Goal: Task Accomplishment & Management: Complete application form

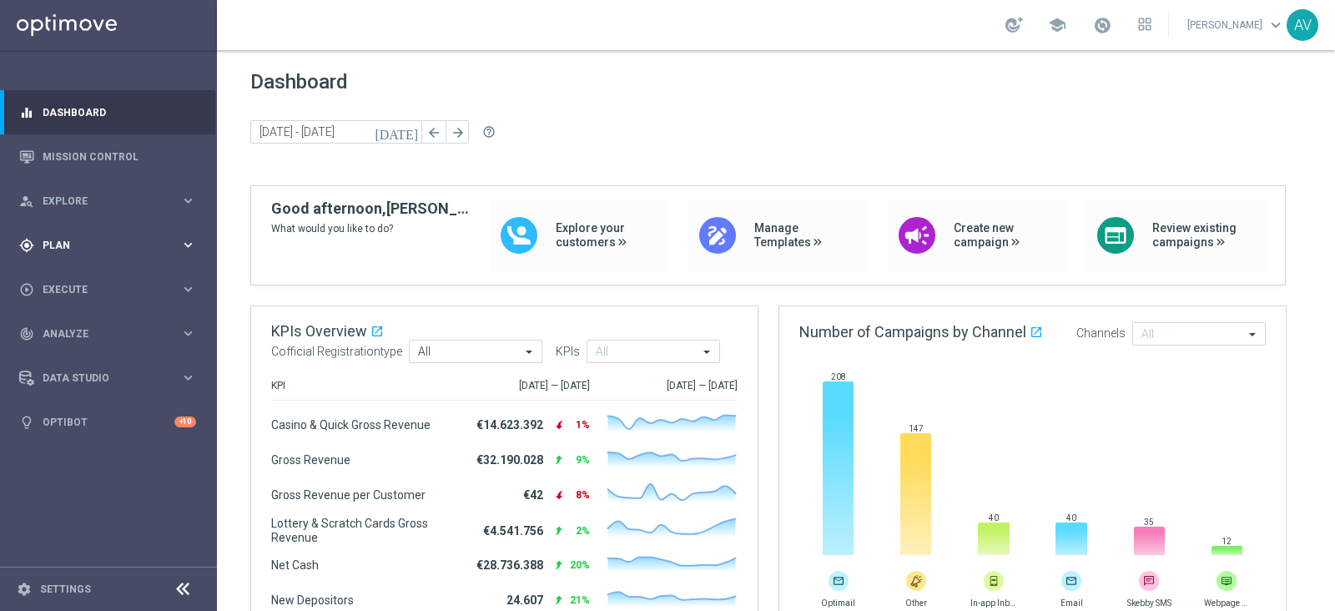
click at [68, 230] on div "gps_fixed Plan keyboard_arrow_right" at bounding box center [107, 245] width 215 height 44
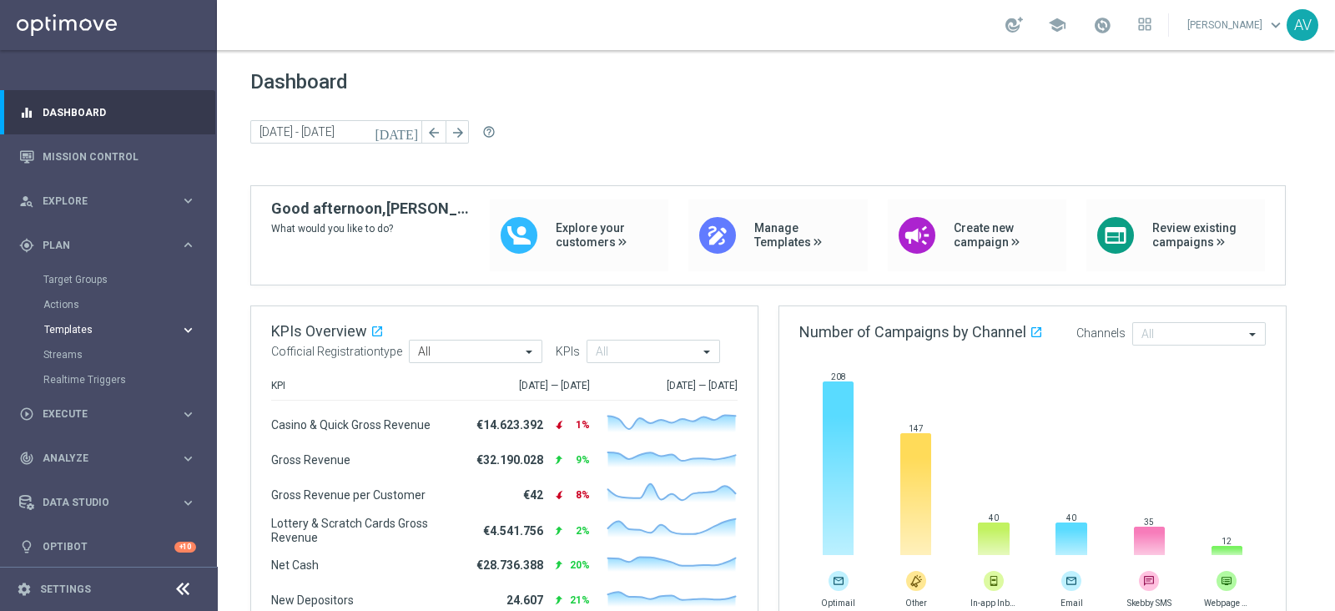
click at [58, 329] on span "Templates" at bounding box center [103, 330] width 119 height 10
click at [67, 331] on span "Templates" at bounding box center [103, 330] width 119 height 10
click at [101, 323] on button "Templates keyboard_arrow_right" at bounding box center [120, 329] width 154 height 13
click at [68, 351] on link "Optimail" at bounding box center [113, 354] width 122 height 13
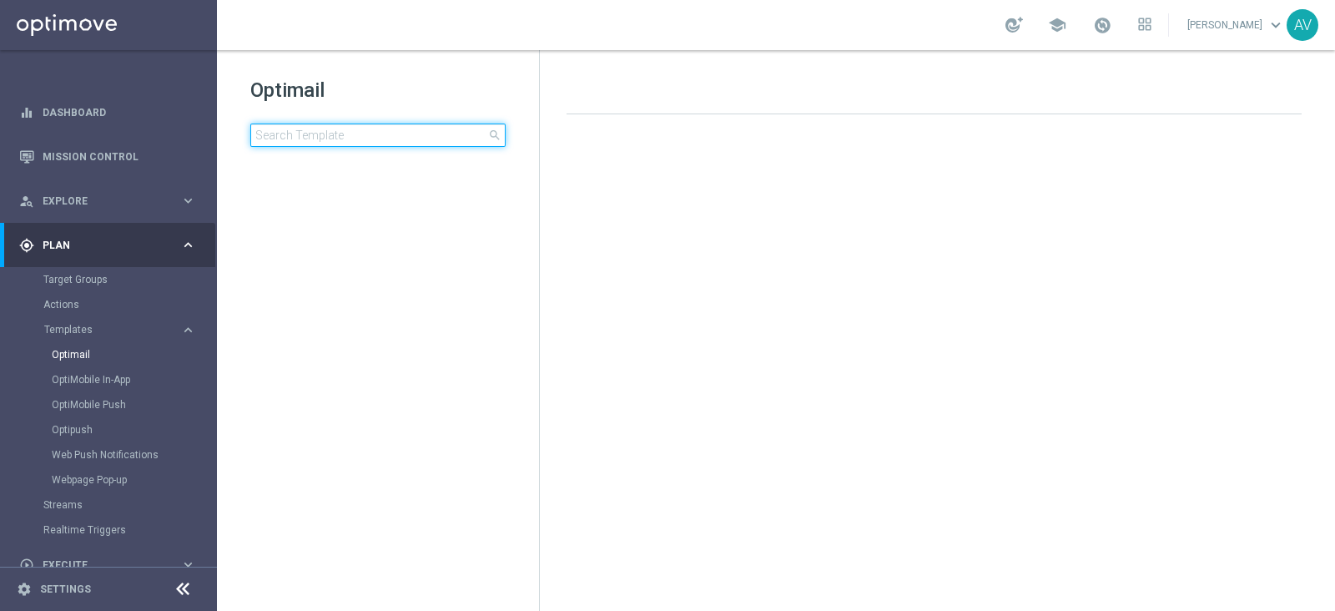
click at [325, 131] on input at bounding box center [377, 135] width 255 height 23
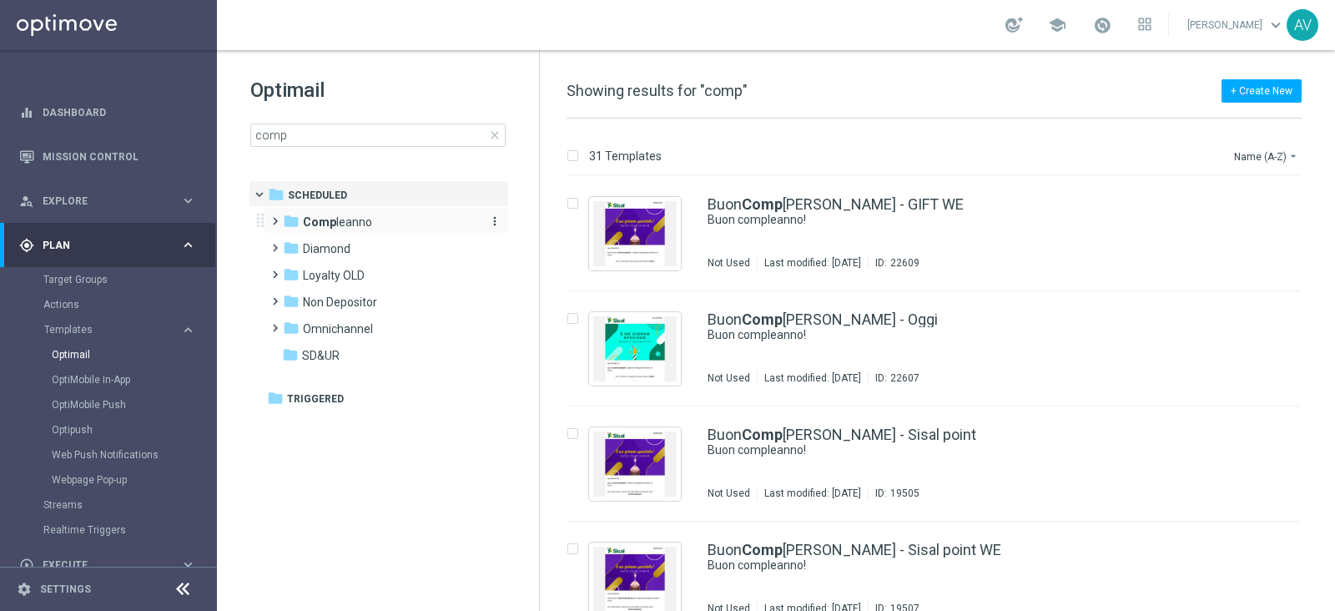
click at [332, 221] on b "Comp" at bounding box center [319, 221] width 33 height 13
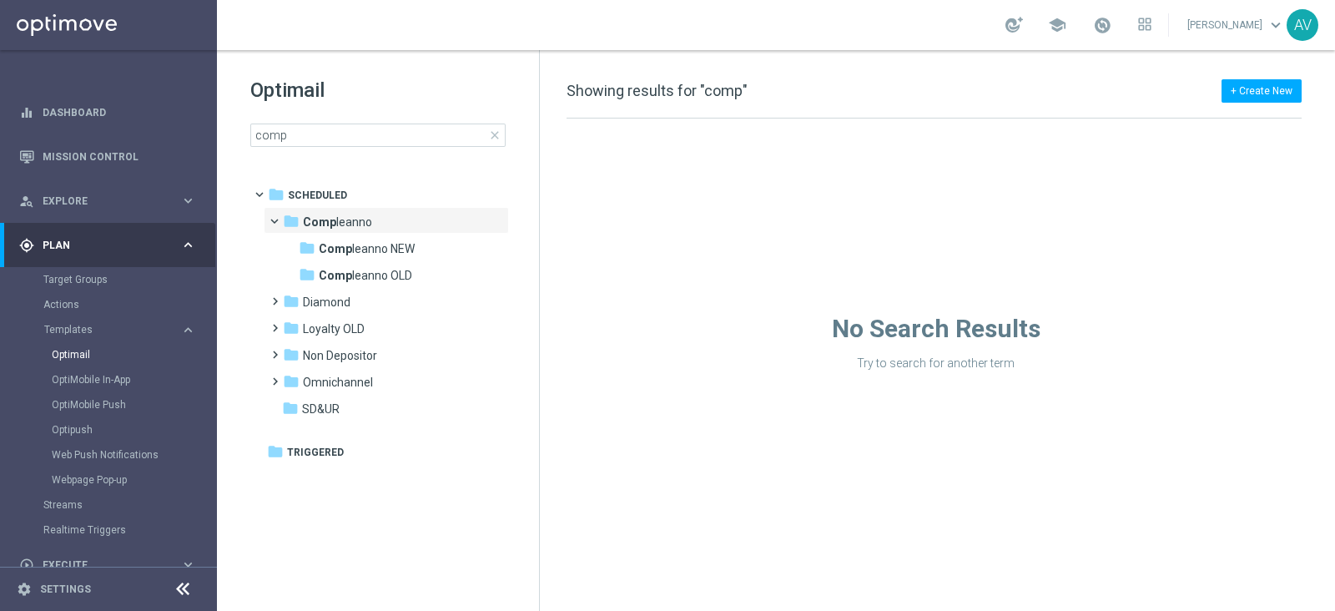
drag, startPoint x: 739, startPoint y: 185, endPoint x: 704, endPoint y: 168, distance: 39.2
click at [704, 168] on div "No Search Results Try to search for another term" at bounding box center [936, 245] width 792 height 252
click at [364, 245] on span "Comp leanno NEW" at bounding box center [367, 248] width 96 height 15
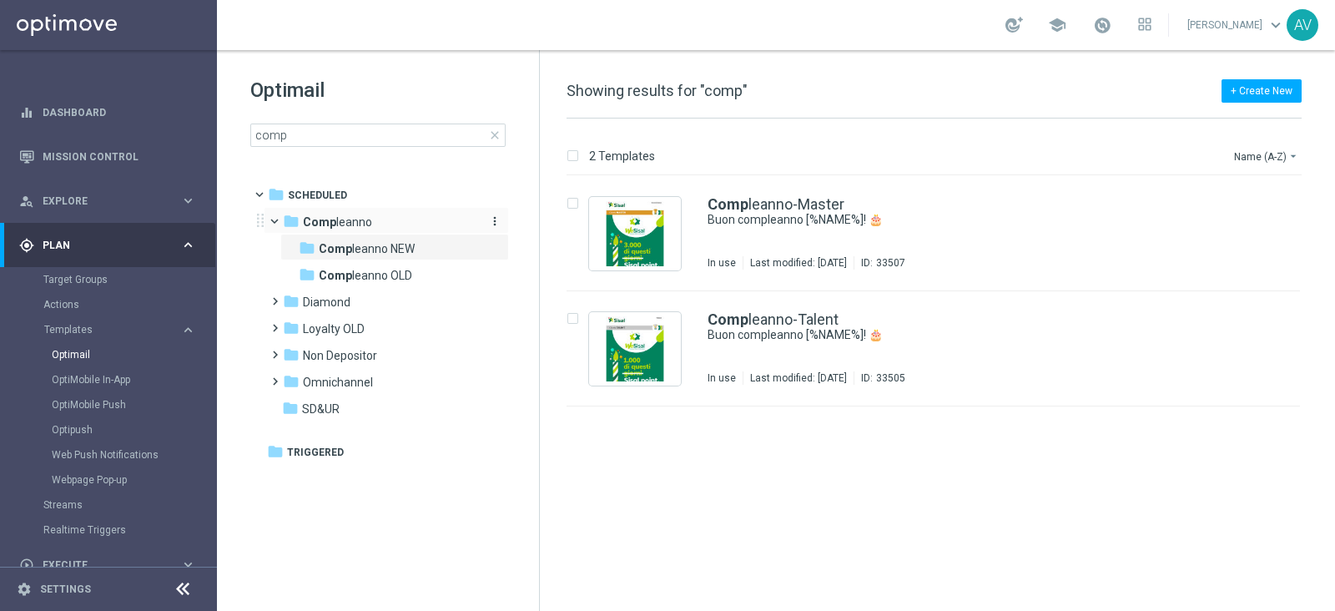
click at [330, 219] on b "Comp" at bounding box center [319, 221] width 33 height 13
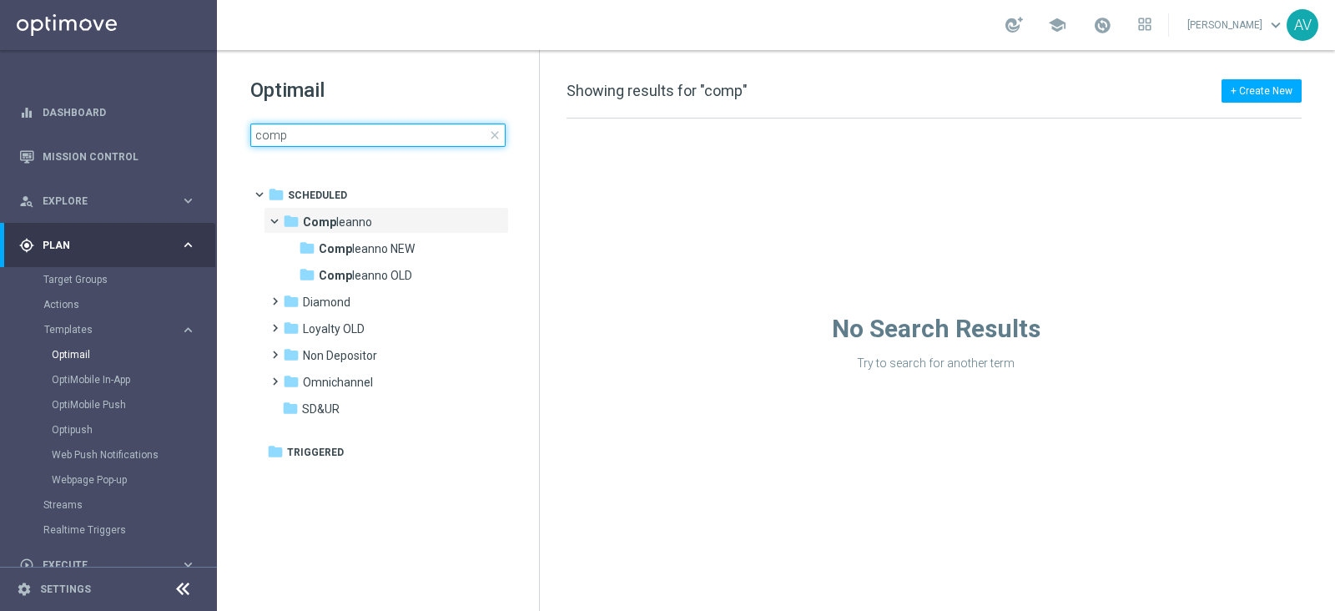
click at [396, 129] on input "comp" at bounding box center [377, 135] width 255 height 23
type input "compl"
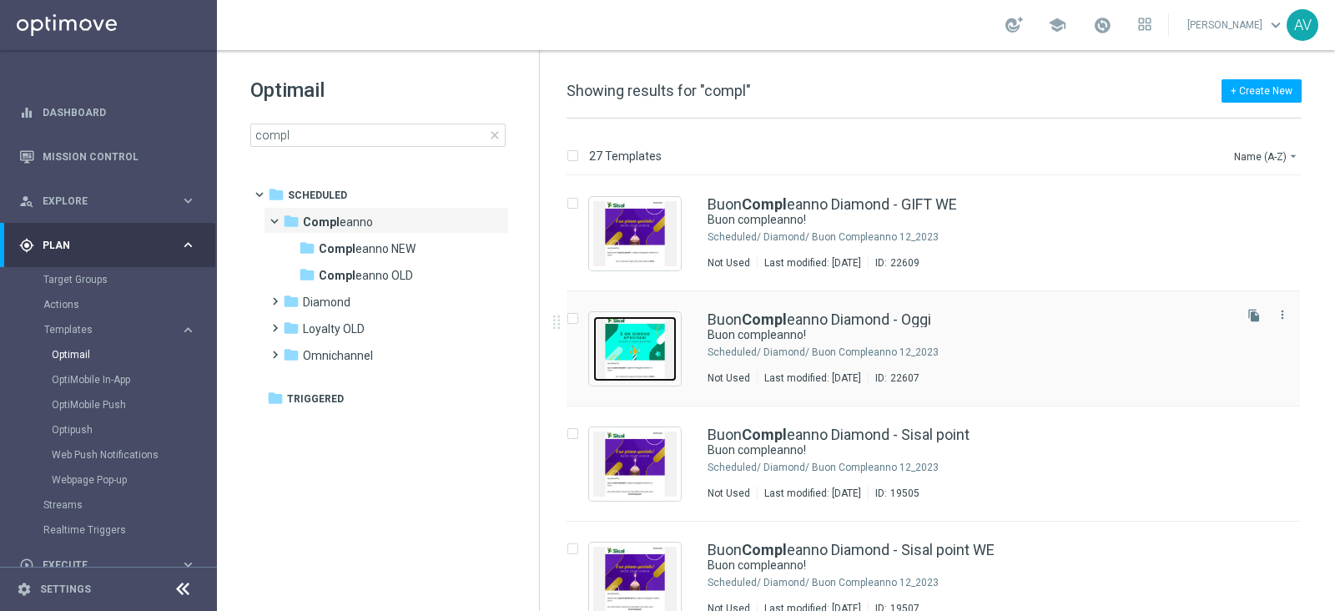
drag, startPoint x: 611, startPoint y: 346, endPoint x: 646, endPoint y: 323, distance: 41.7
click at [611, 346] on img "Press SPACE to select this row." at bounding box center [634, 348] width 83 height 65
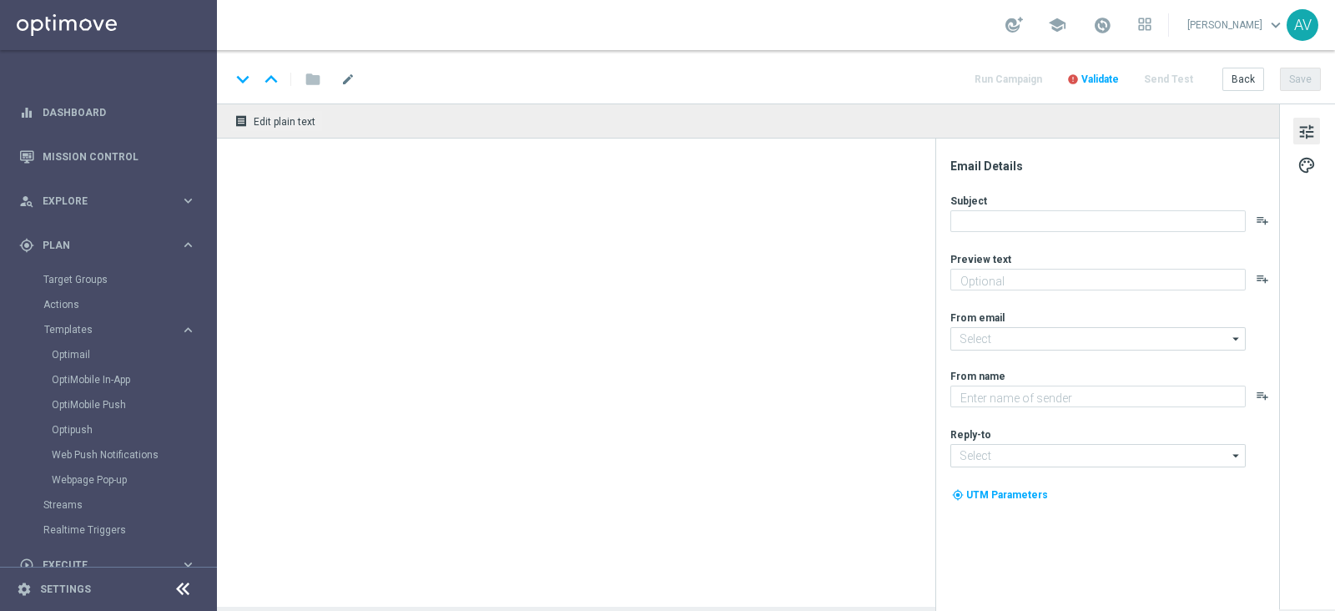
type textarea "Ti aspetta una sorpresa…"
type textarea "Sisal"
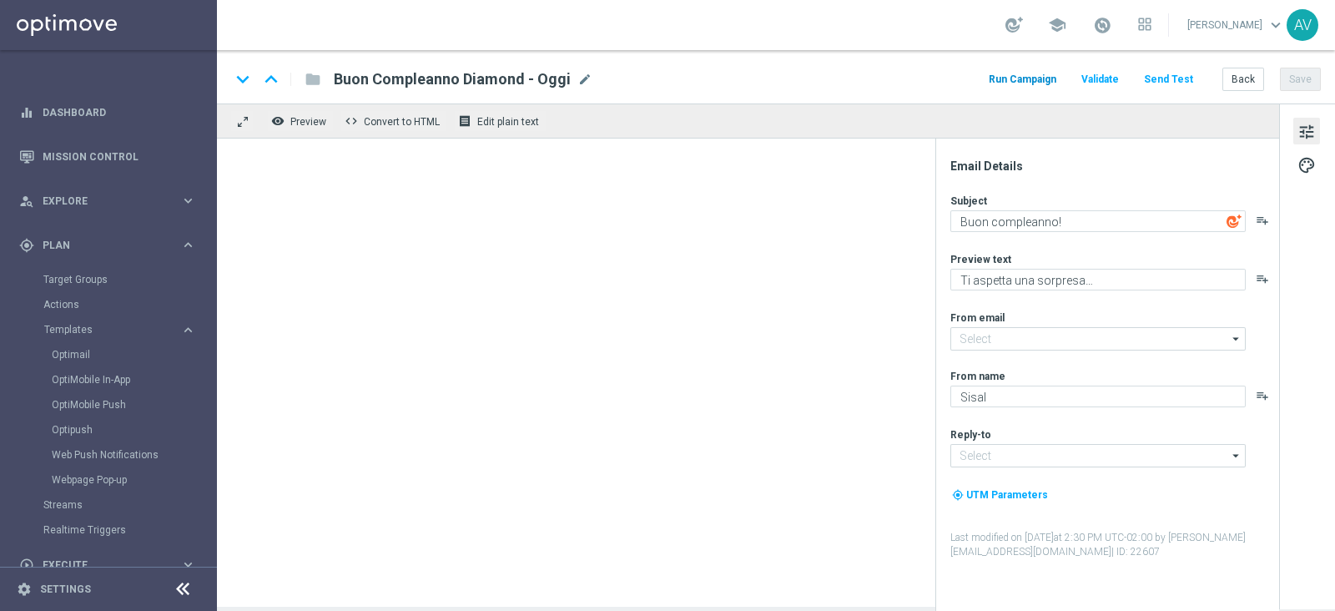
type input "[EMAIL_ADDRESS][DOMAIN_NAME]"
click at [1020, 79] on button "Run Campaign" at bounding box center [1022, 79] width 73 height 23
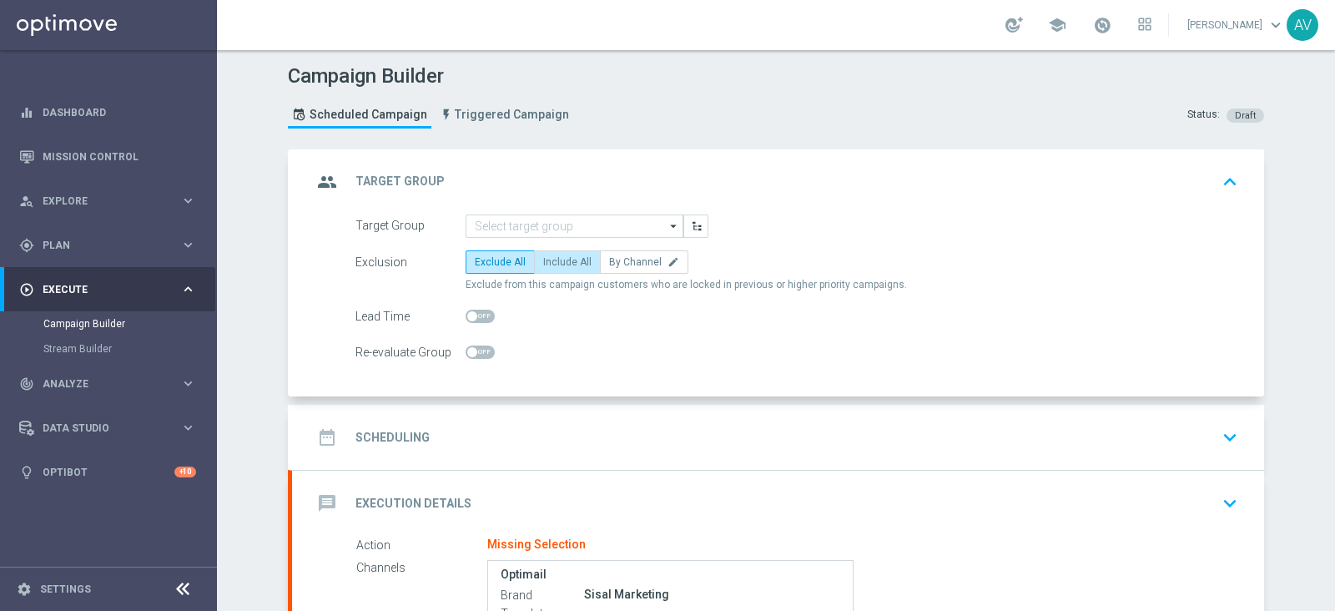
click at [561, 260] on span "Include All" at bounding box center [567, 262] width 48 height 12
click at [554, 260] on input "Include All" at bounding box center [548, 265] width 11 height 11
radio input "true"
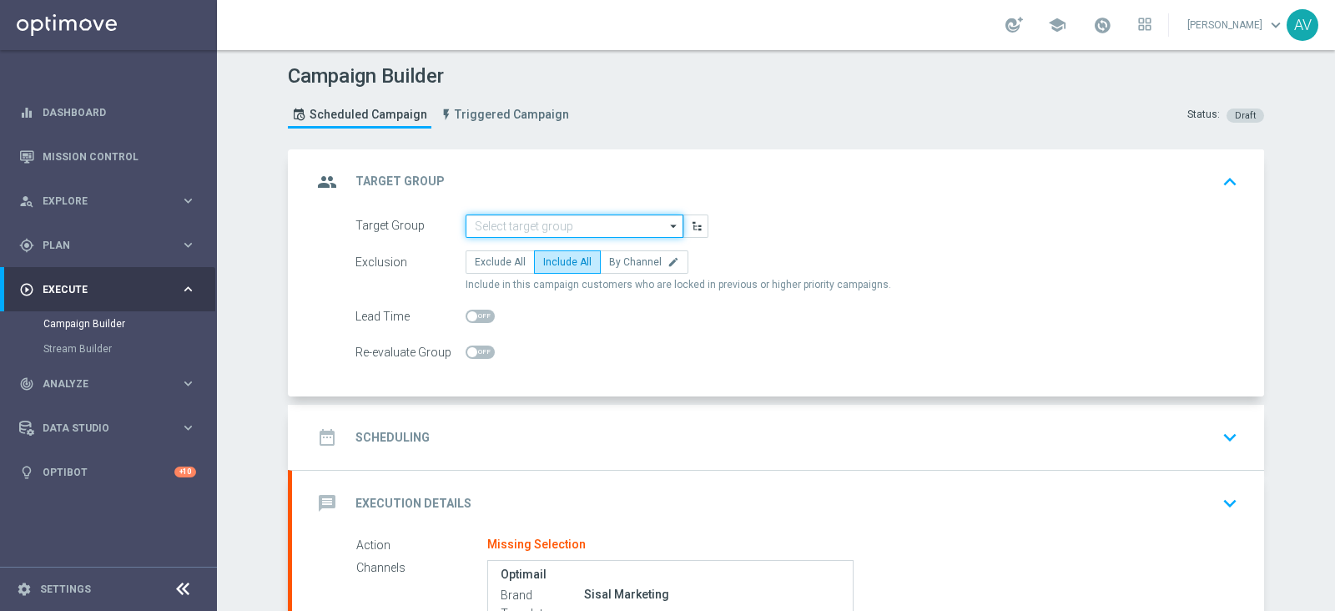
click at [534, 217] on input at bounding box center [575, 225] width 218 height 23
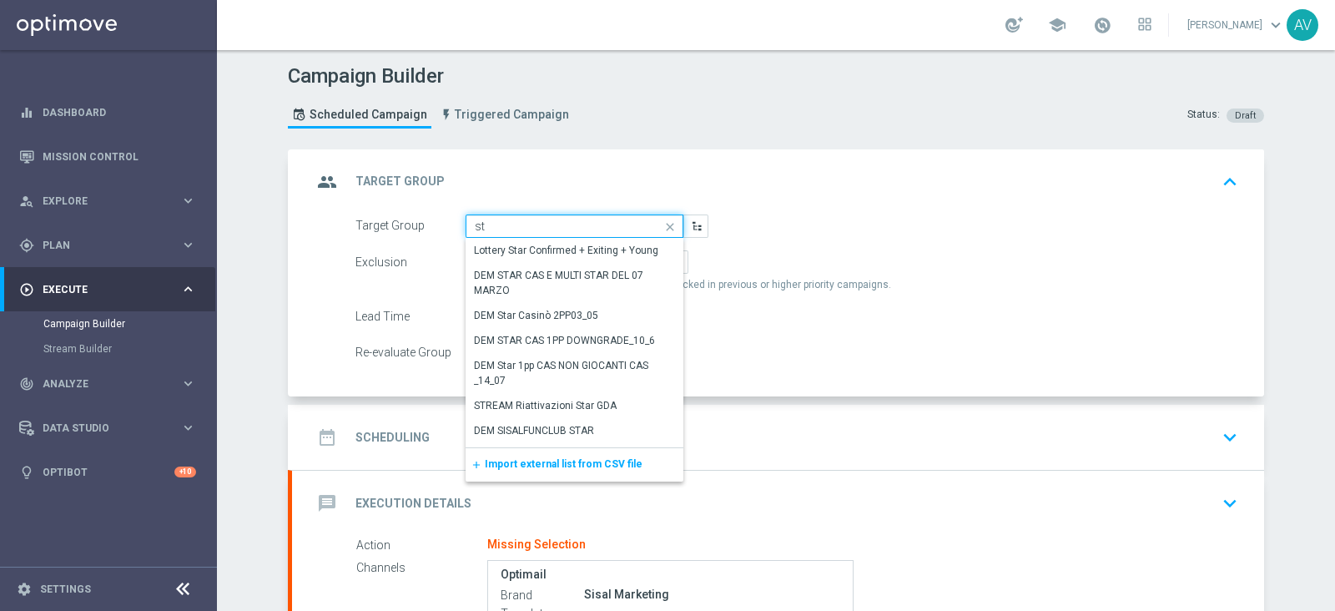
type input "s"
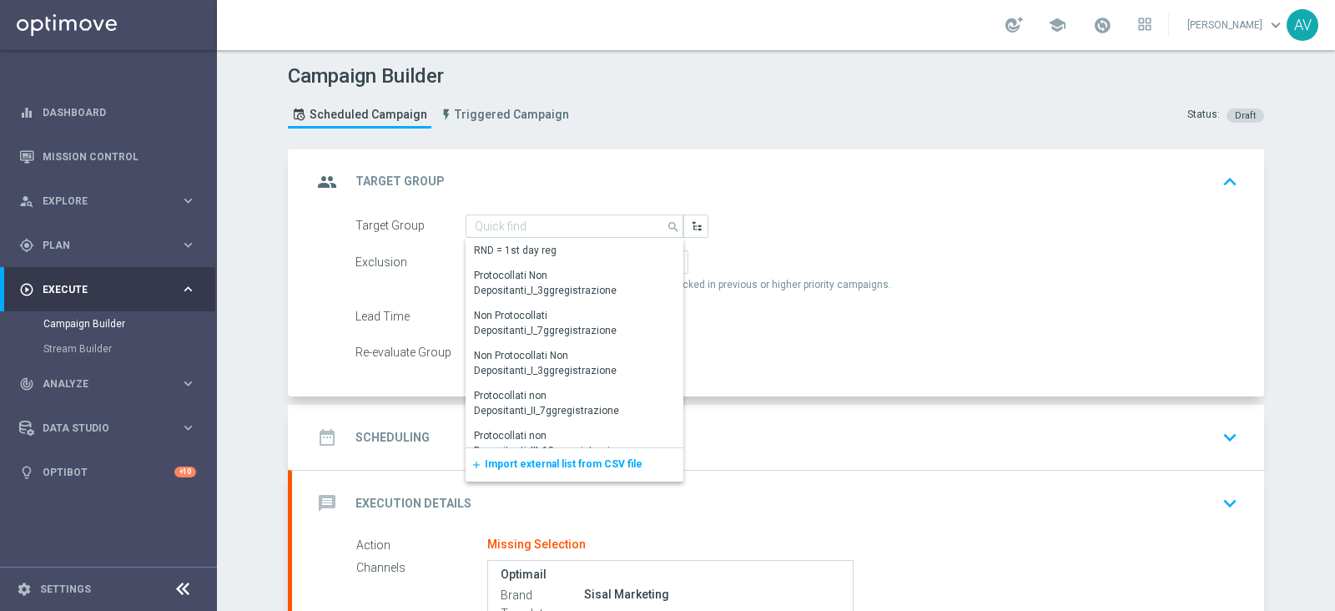
click at [590, 462] on span "Import external list from CSV file" at bounding box center [564, 464] width 158 height 12
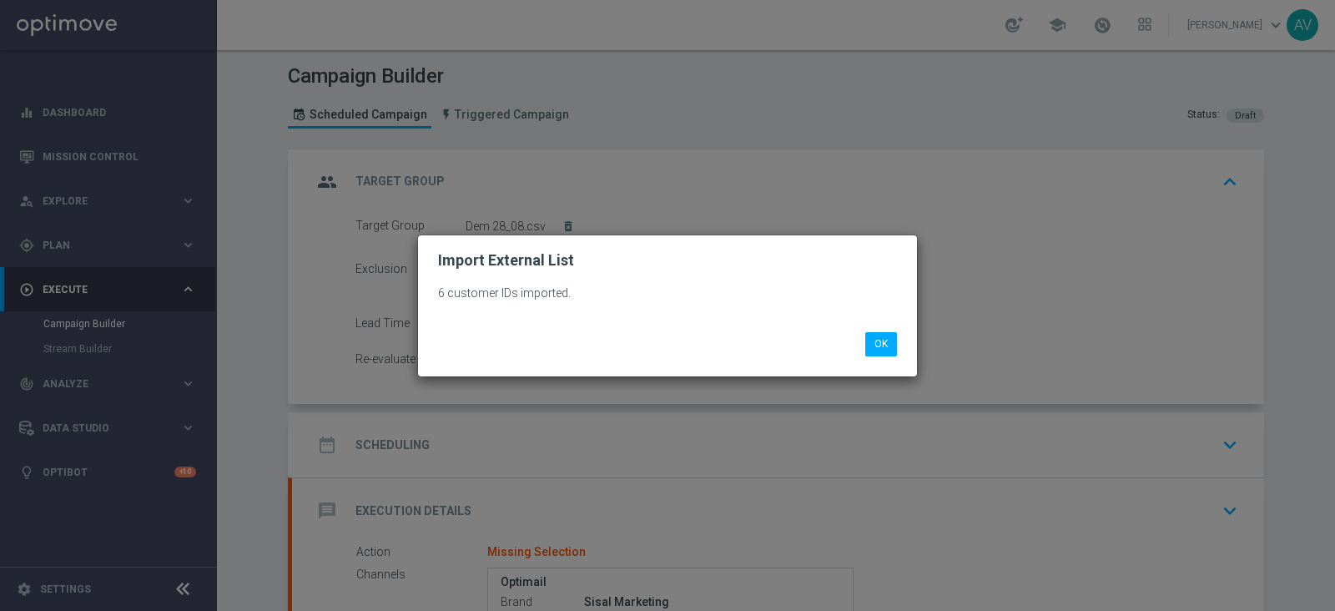
click at [877, 356] on div "6 customer IDs imported. OK" at bounding box center [667, 322] width 499 height 107
click at [884, 352] on button "OK" at bounding box center [881, 343] width 32 height 23
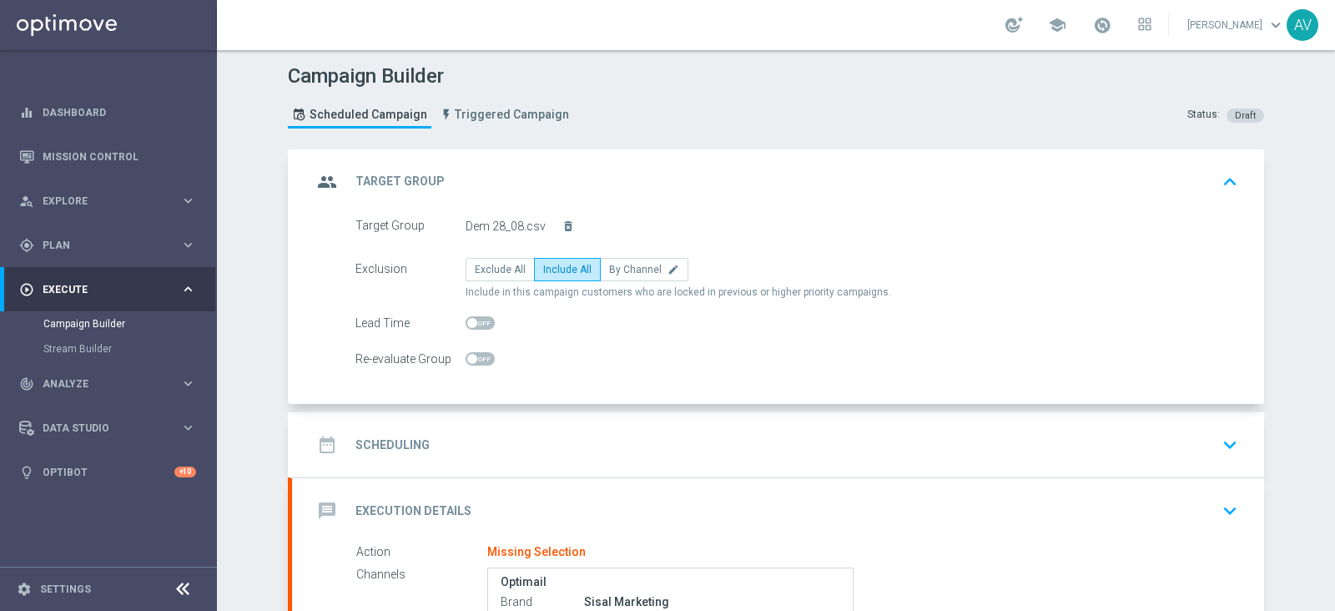
click at [316, 185] on icon "group" at bounding box center [327, 182] width 30 height 30
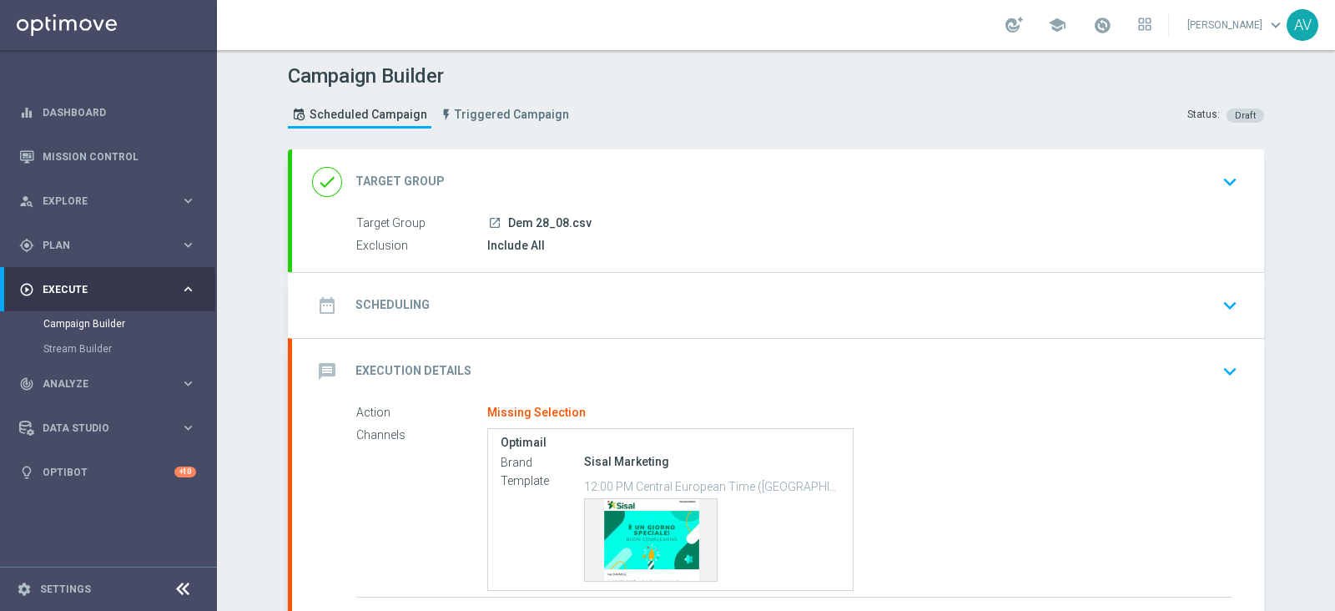
click at [312, 294] on icon "date_range" at bounding box center [327, 305] width 30 height 30
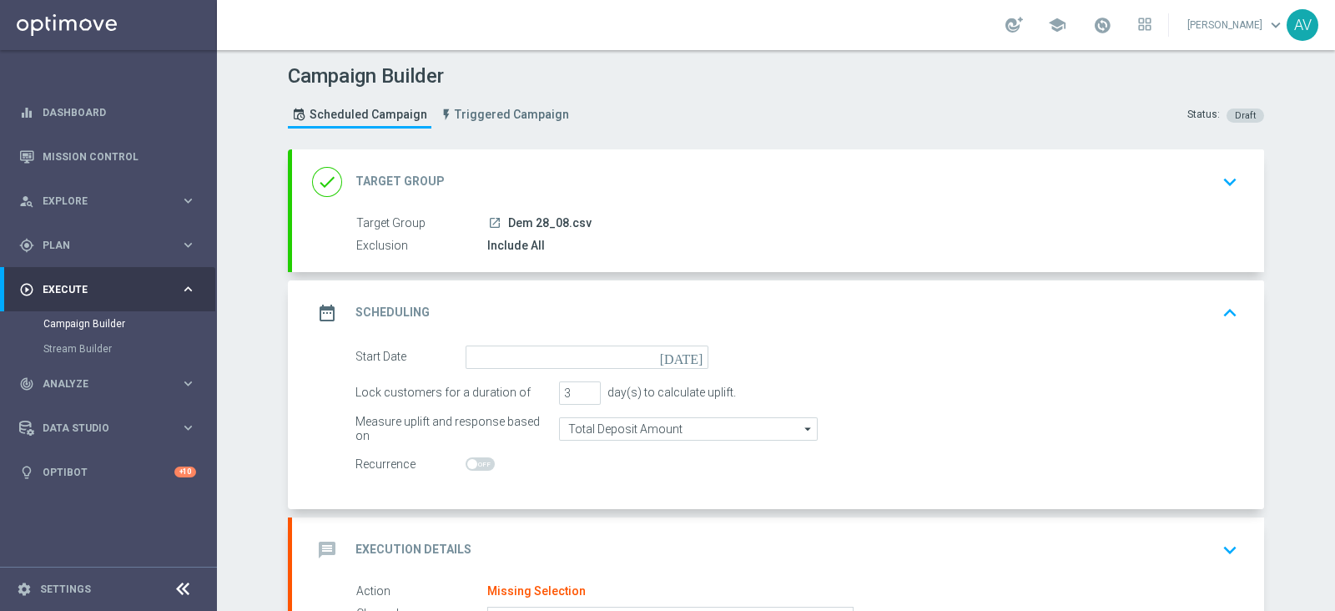
click at [689, 357] on icon "[DATE]" at bounding box center [684, 355] width 49 height 18
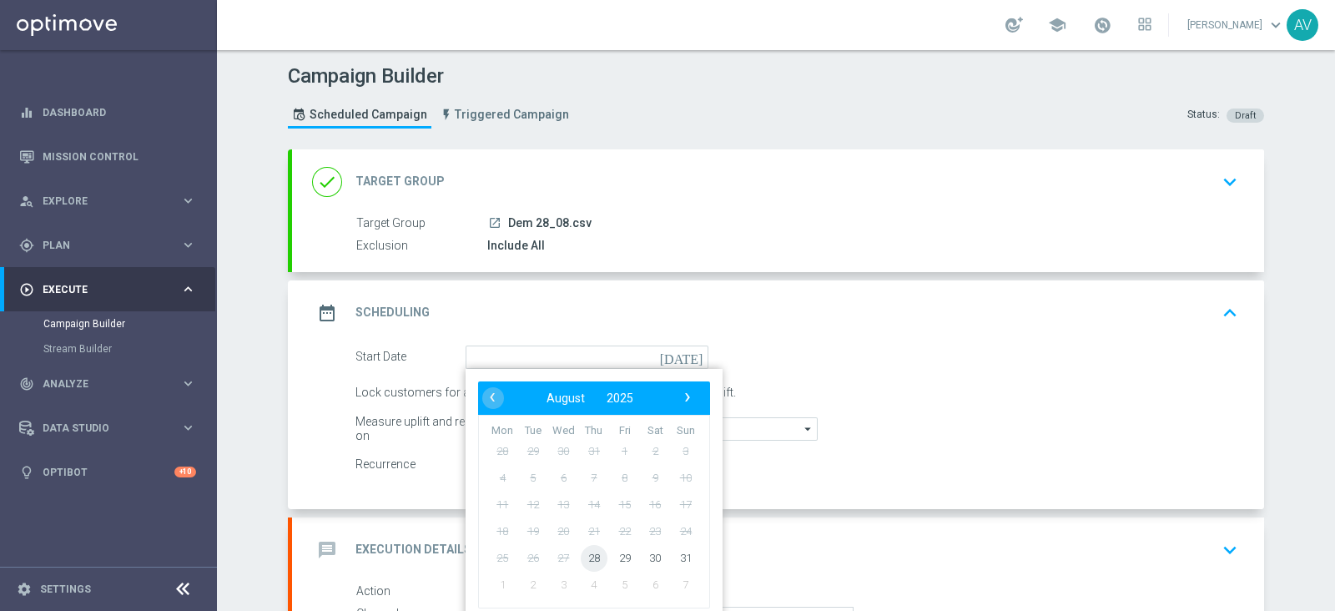
click at [581, 560] on span "28" at bounding box center [594, 557] width 27 height 27
type input "[DATE]"
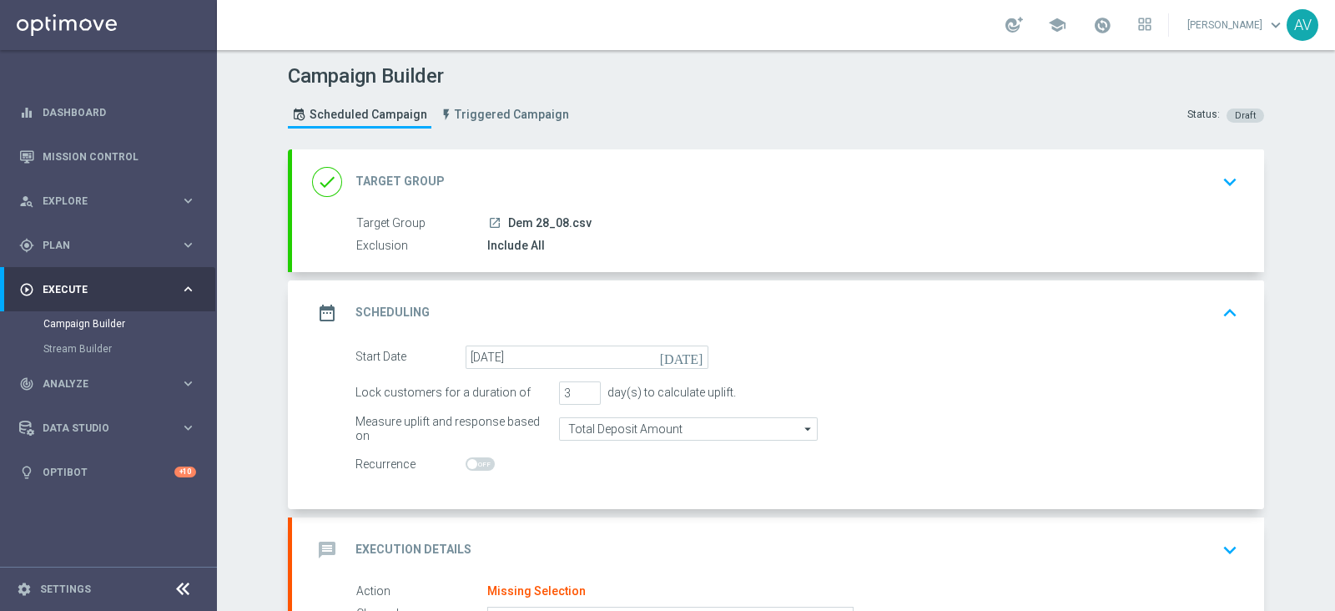
click at [334, 305] on icon "date_range" at bounding box center [327, 313] width 30 height 30
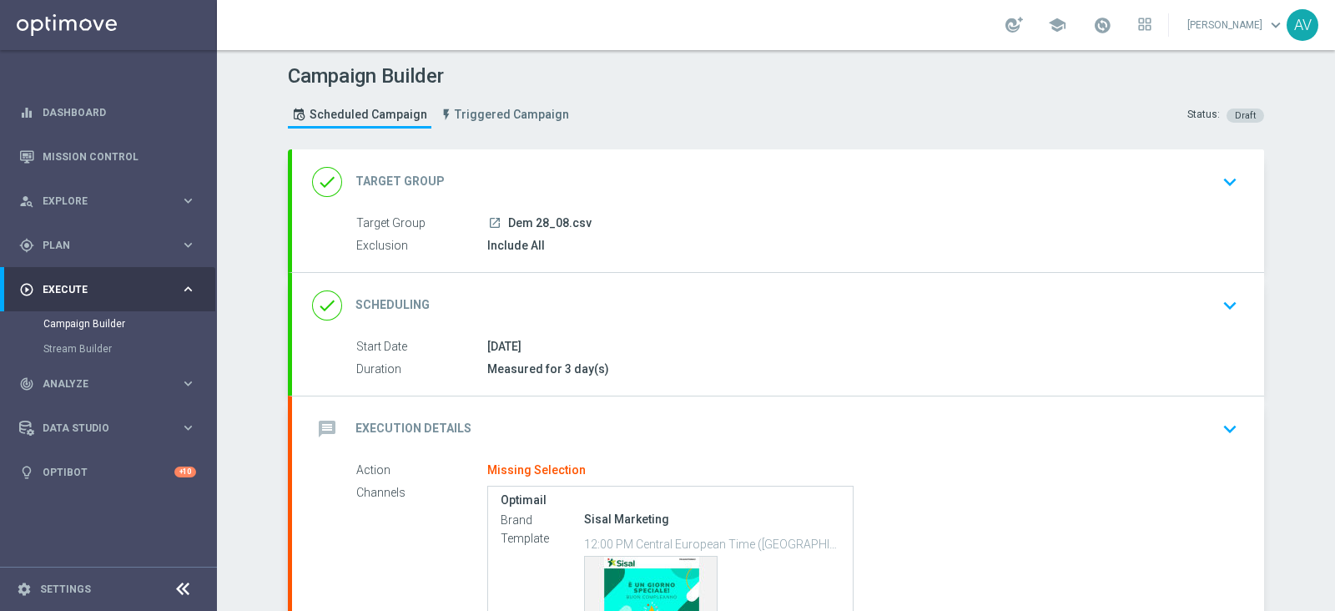
scroll to position [184, 0]
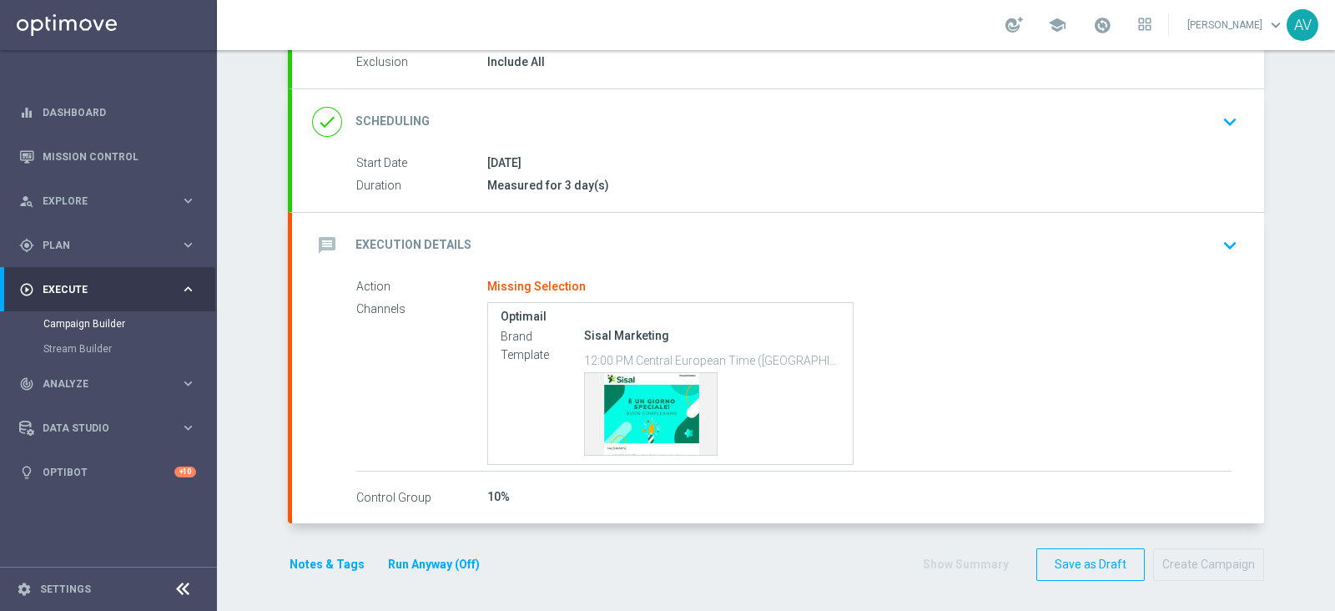
click at [317, 255] on icon "message" at bounding box center [327, 245] width 30 height 30
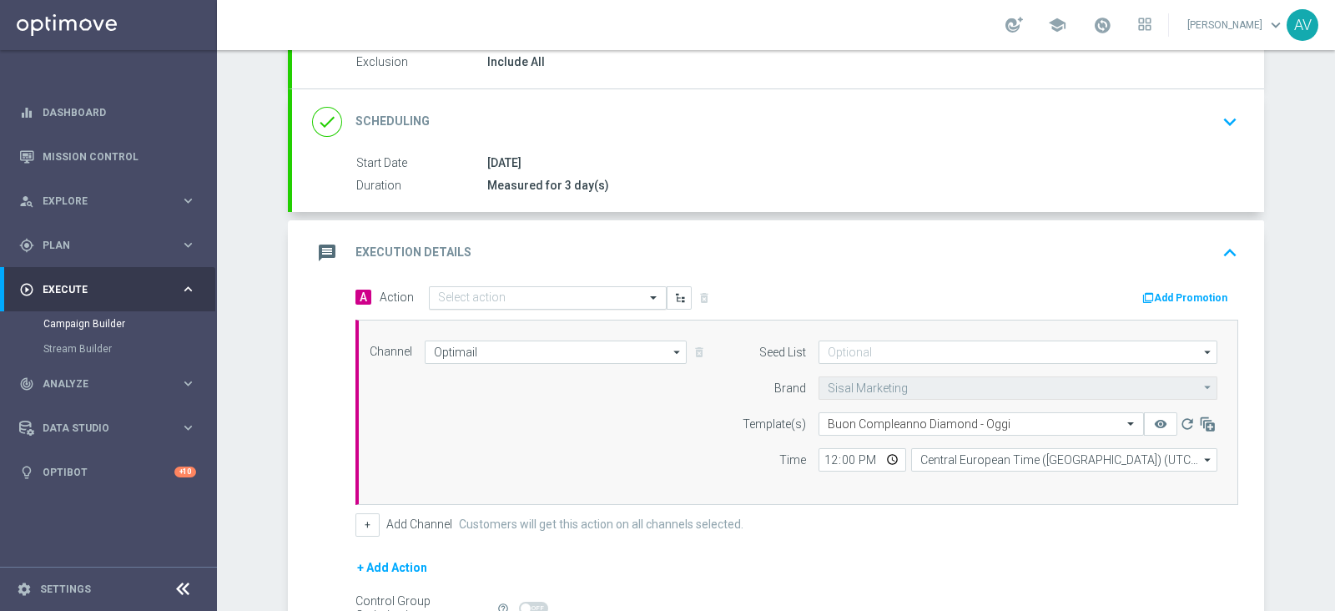
click at [438, 294] on input "text" at bounding box center [531, 298] width 186 height 14
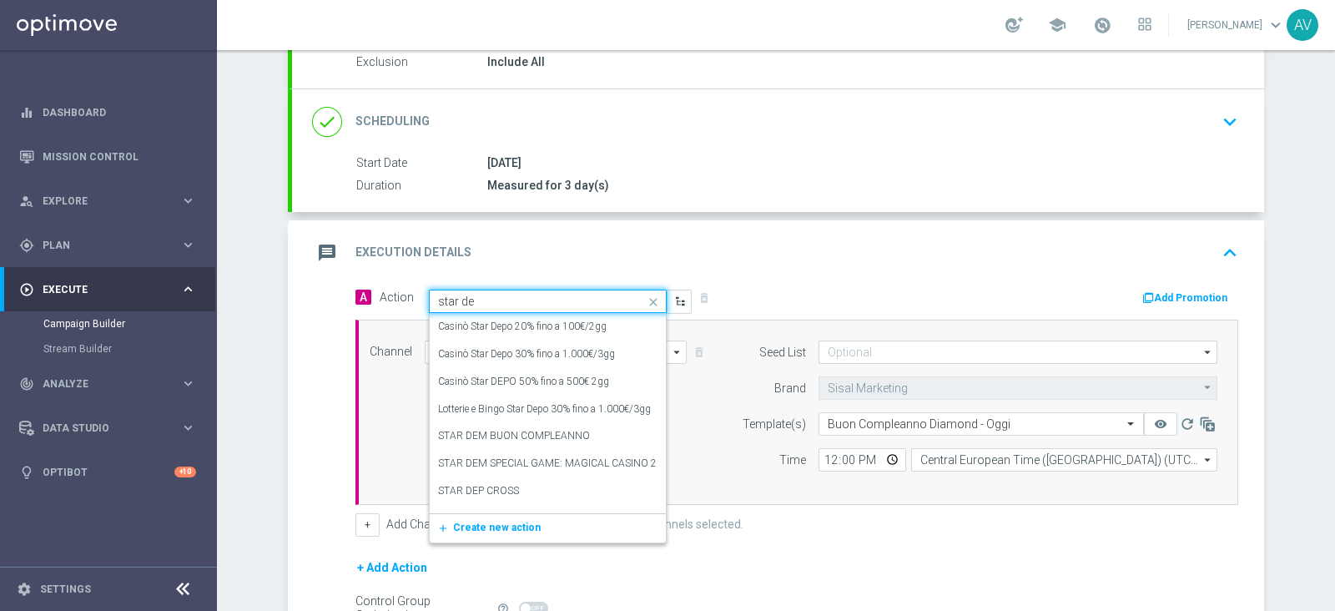
type input "star dem"
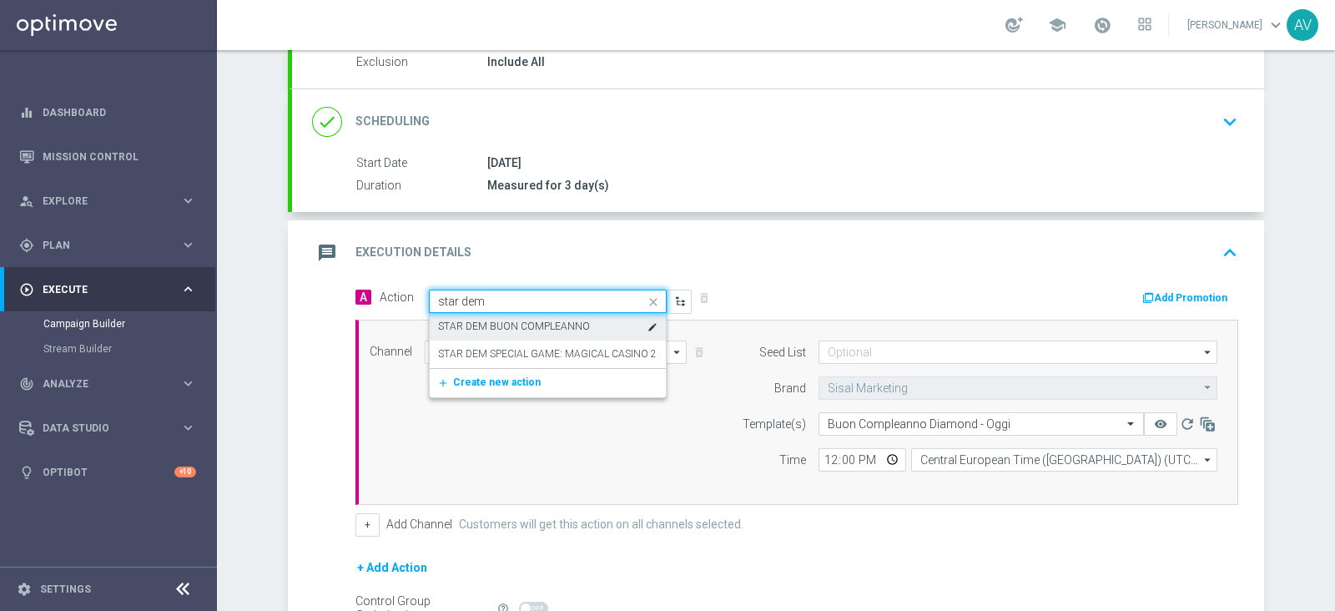
click at [554, 323] on label "STAR DEM BUON COMPLEANNO" at bounding box center [514, 327] width 152 height 14
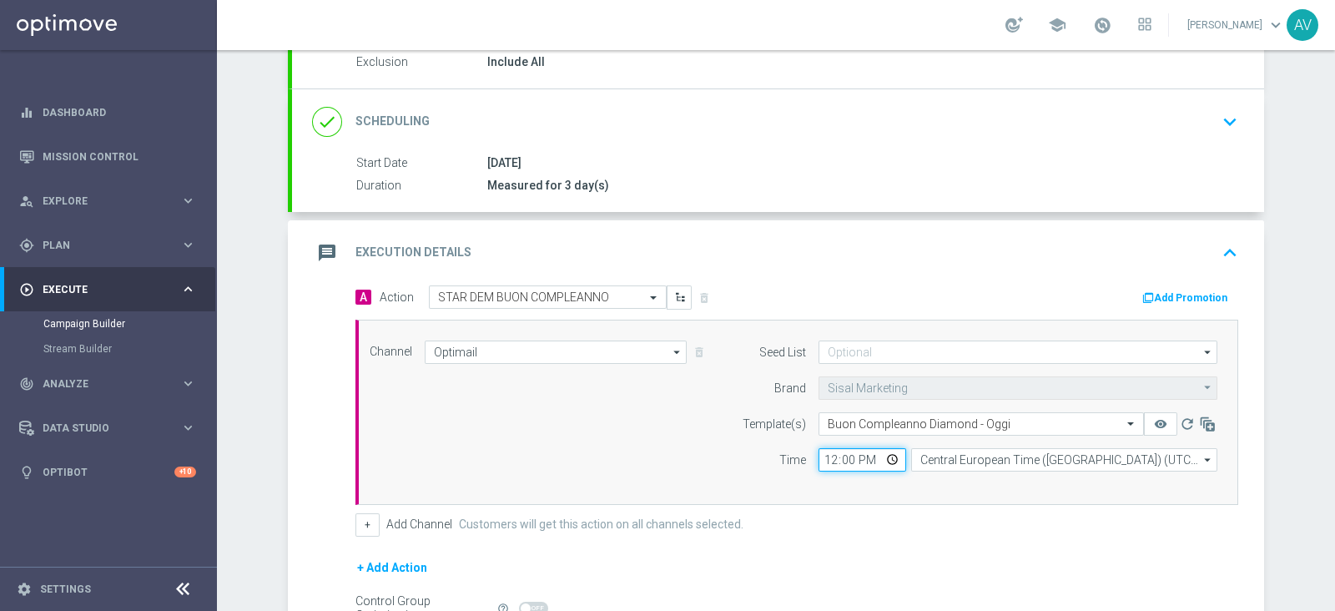
click at [830, 462] on input "12:00" at bounding box center [863, 459] width 88 height 23
type input "15:30"
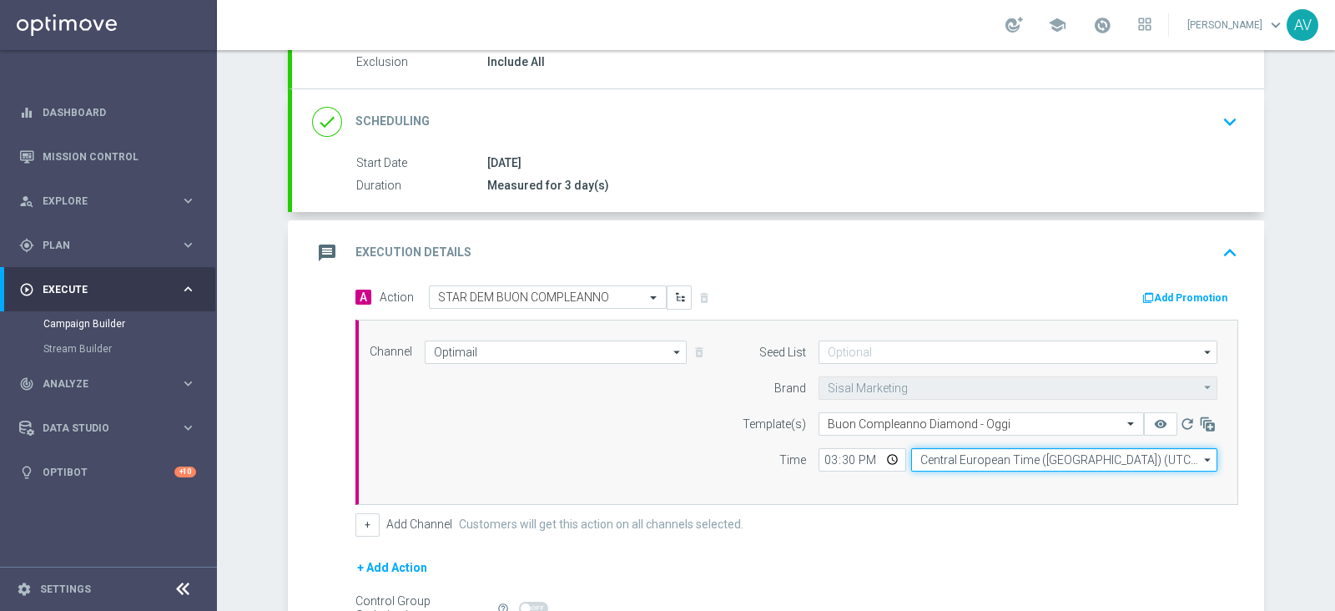
click at [950, 466] on input "Central European Time ([GEOGRAPHIC_DATA]) (UTC +02:00)" at bounding box center [1064, 459] width 306 height 23
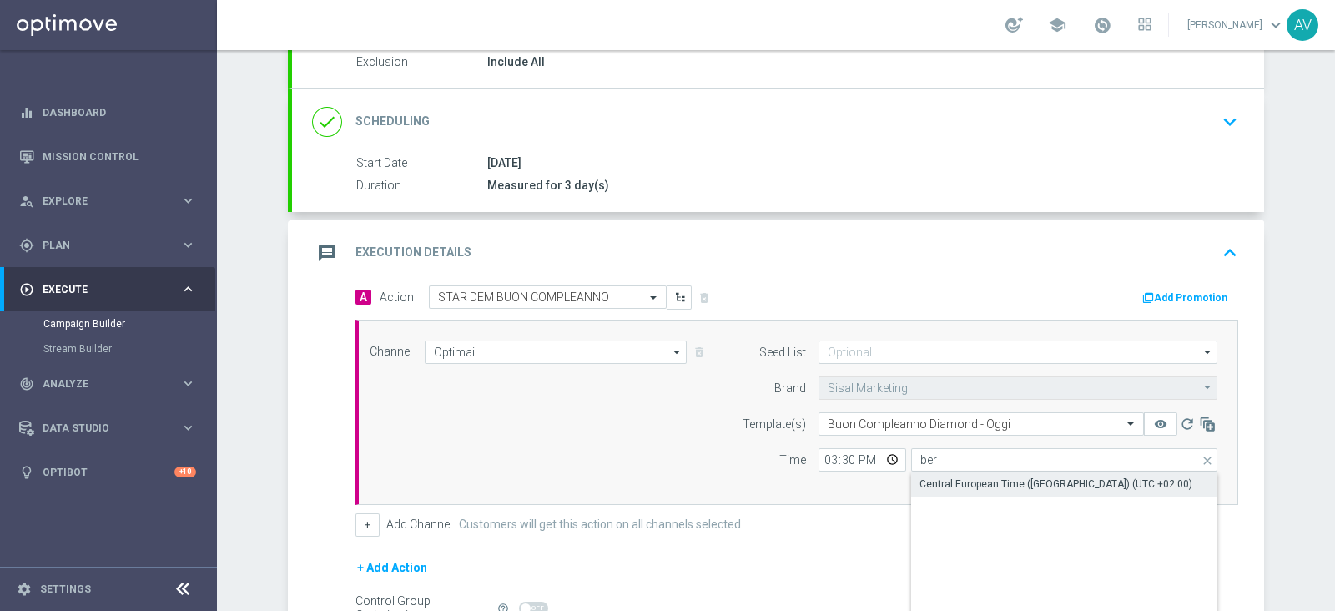
click at [956, 486] on div "Central European Time ([GEOGRAPHIC_DATA]) (UTC +02:00)" at bounding box center [1056, 484] width 273 height 15
type input "Central European Time ([GEOGRAPHIC_DATA]) (UTC +02:00)"
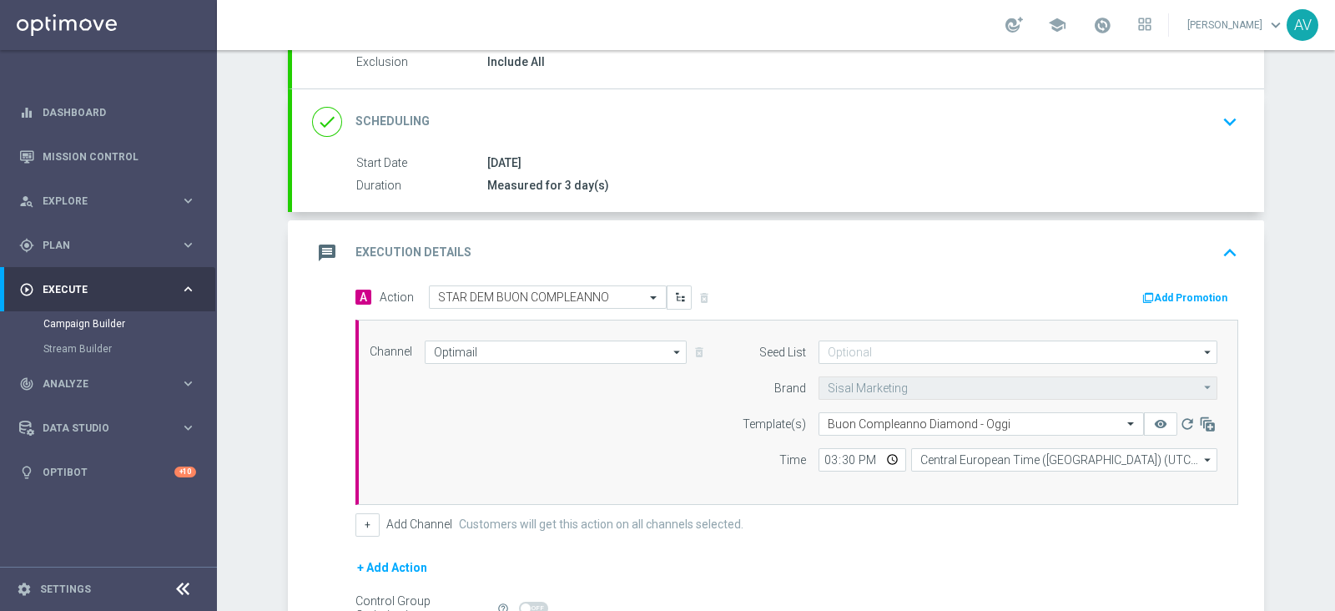
scroll to position [370, 0]
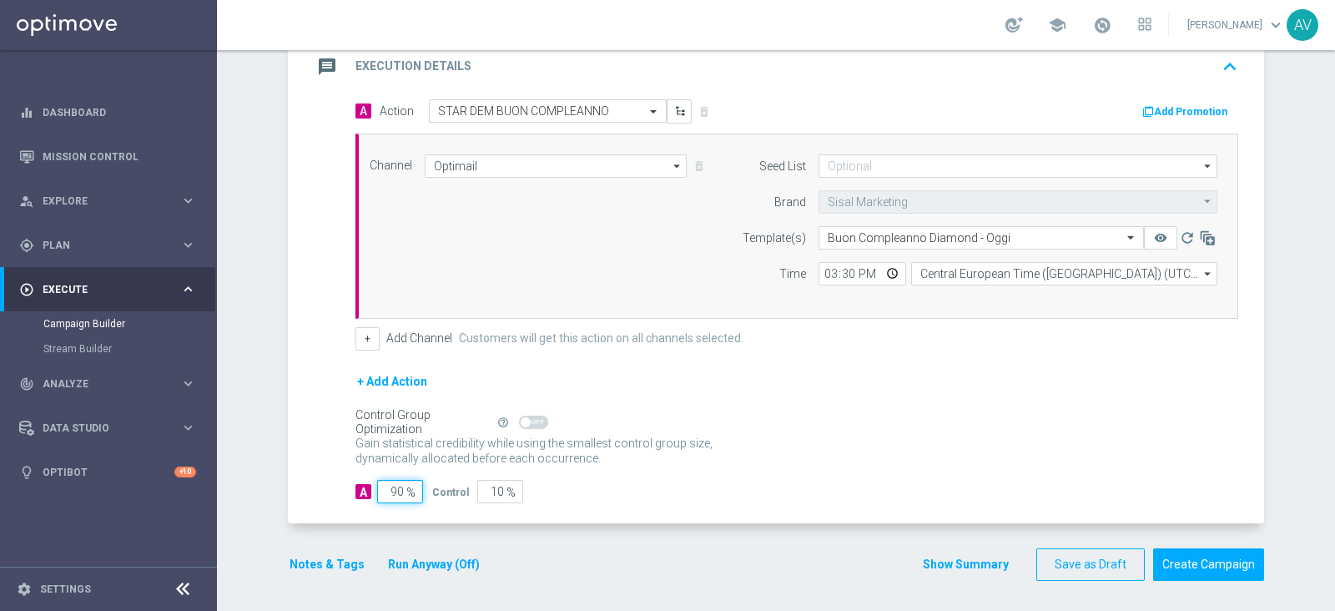
click at [388, 490] on input "90" at bounding box center [400, 491] width 46 height 23
type input "0"
type input "100"
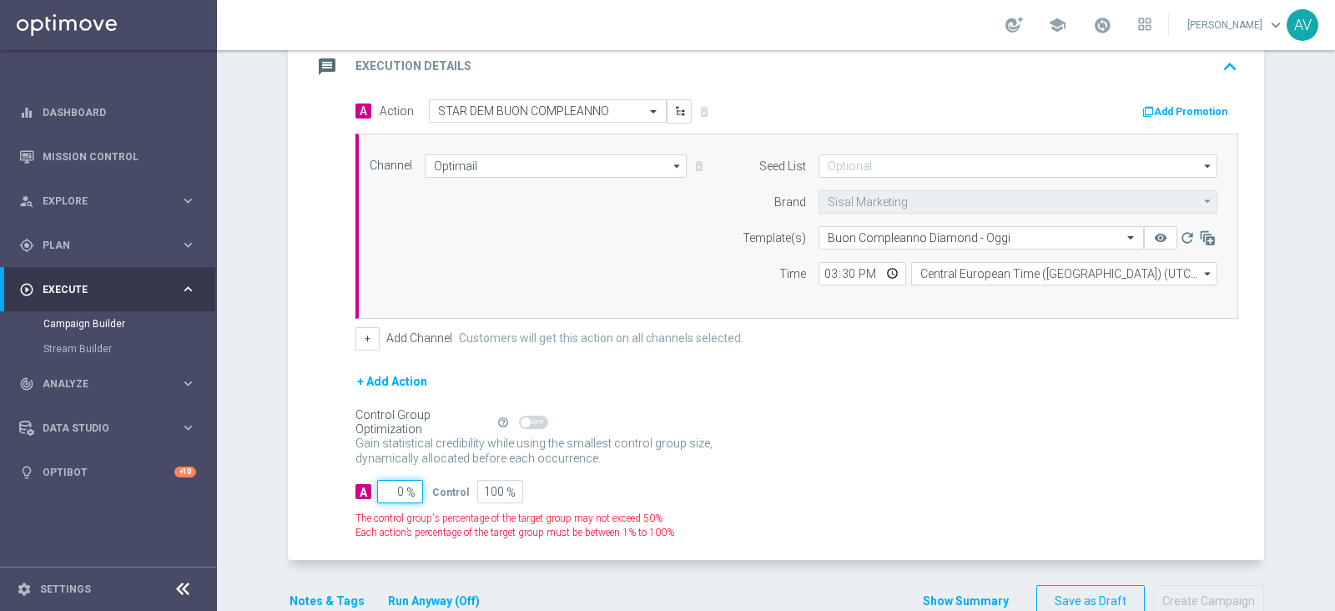
type input "10"
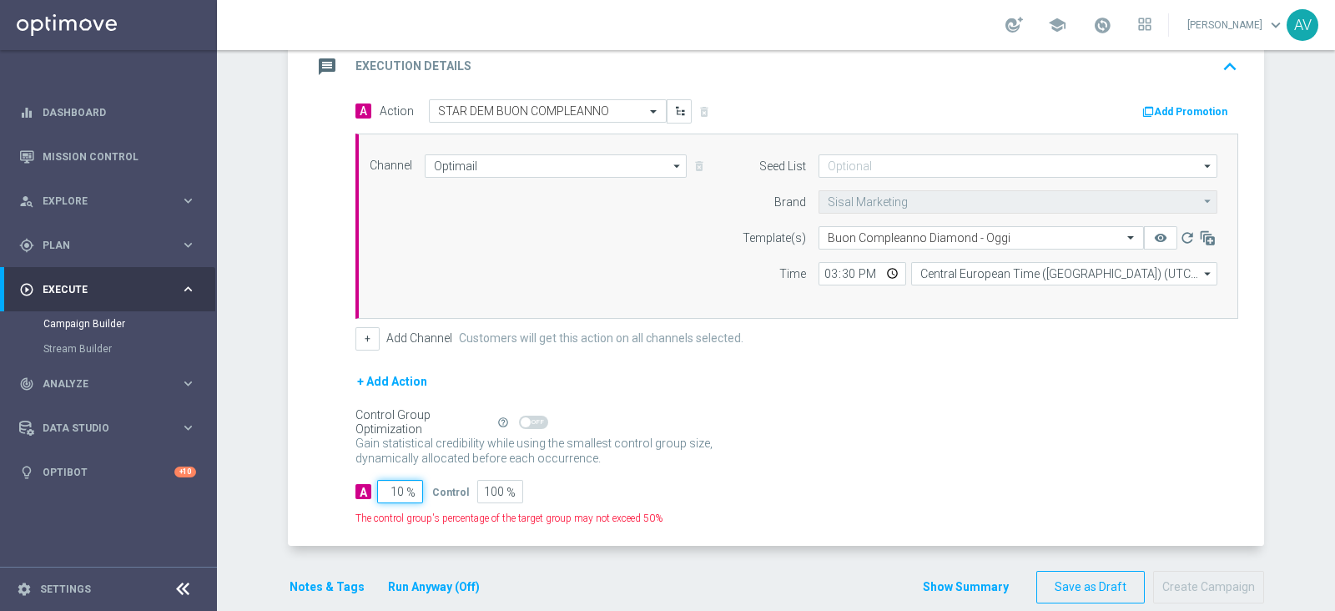
type input "90"
type input "100"
type input "0"
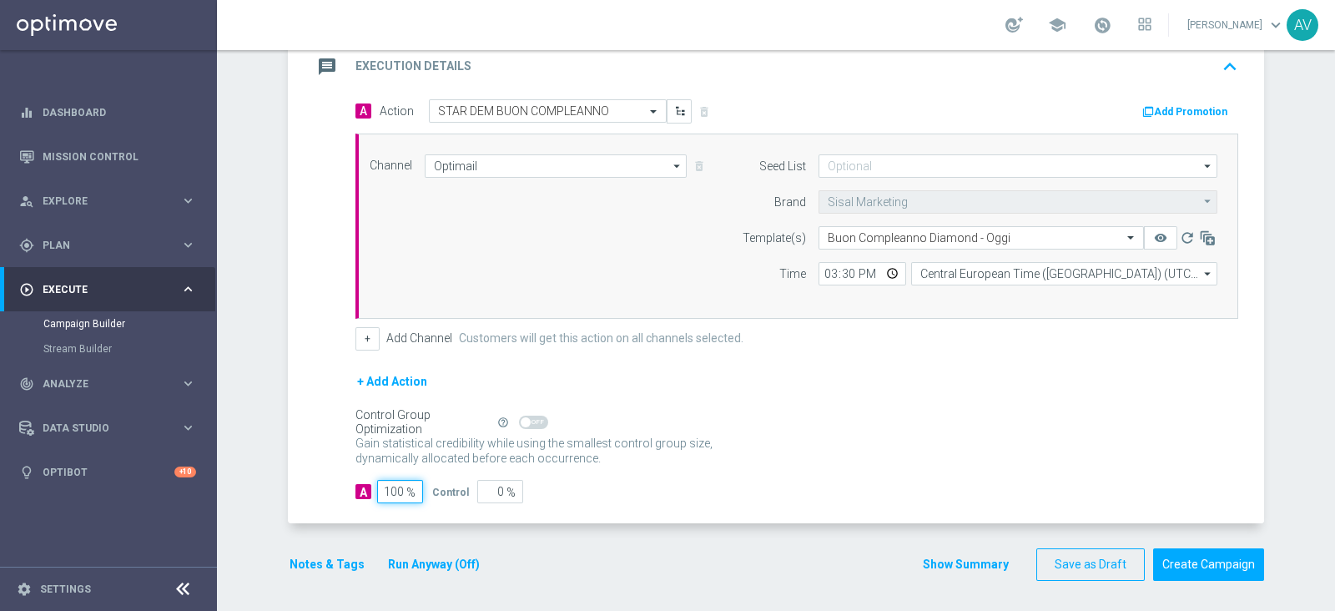
type input "100"
click at [312, 67] on icon "message" at bounding box center [327, 67] width 30 height 30
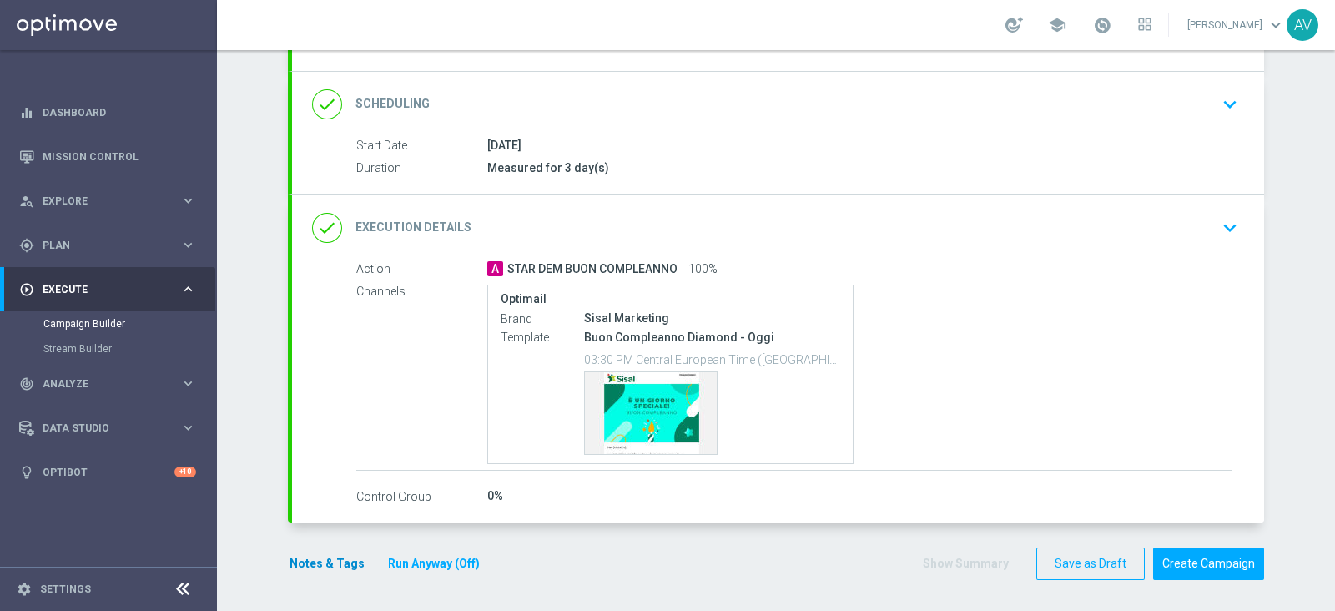
scroll to position [200, 0]
click at [302, 557] on button "Notes & Tags" at bounding box center [327, 564] width 78 height 21
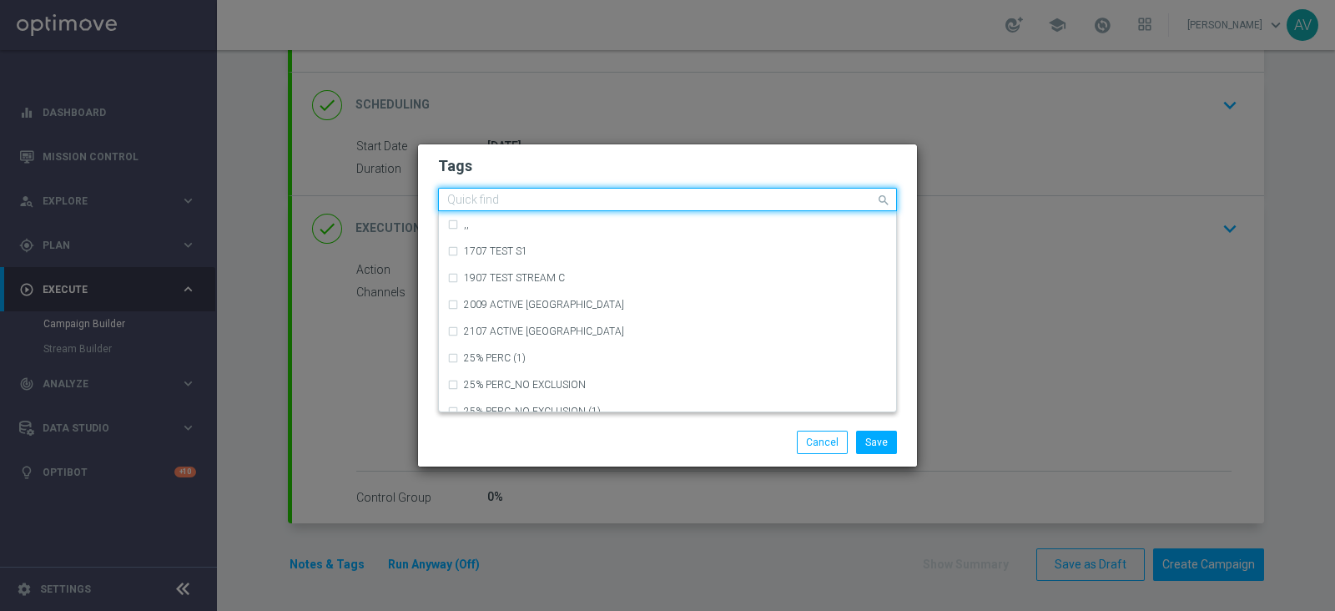
click at [522, 199] on input "text" at bounding box center [661, 201] width 428 height 14
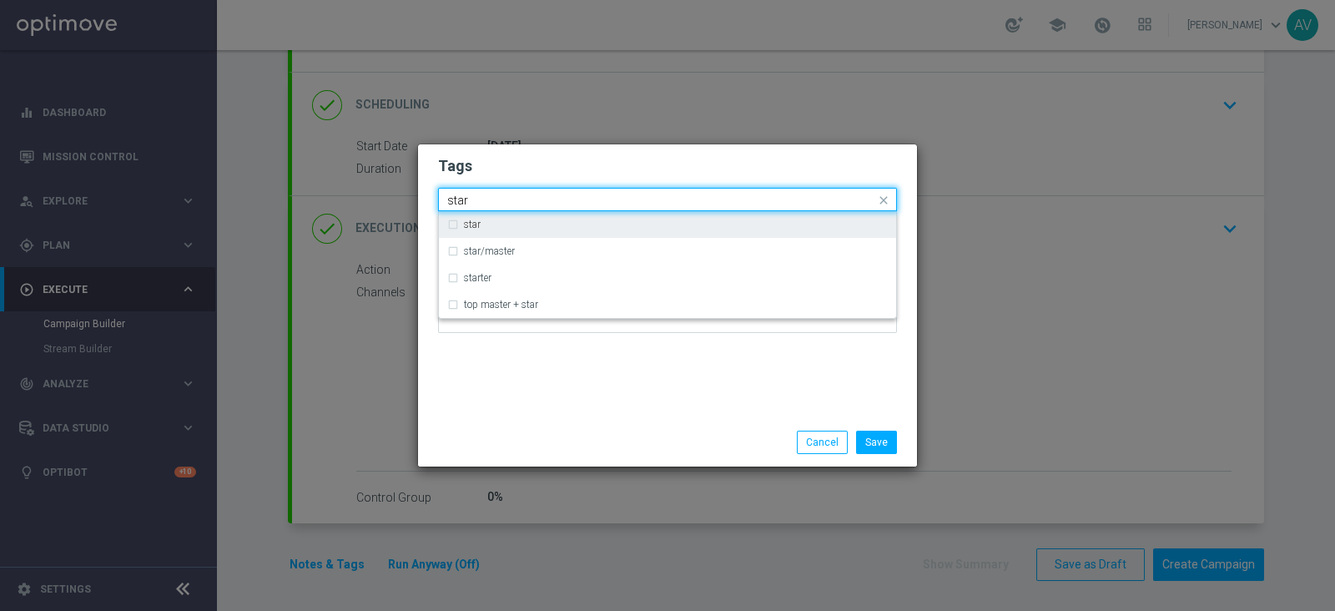
click at [458, 219] on div "star" at bounding box center [667, 224] width 441 height 27
type input "star"
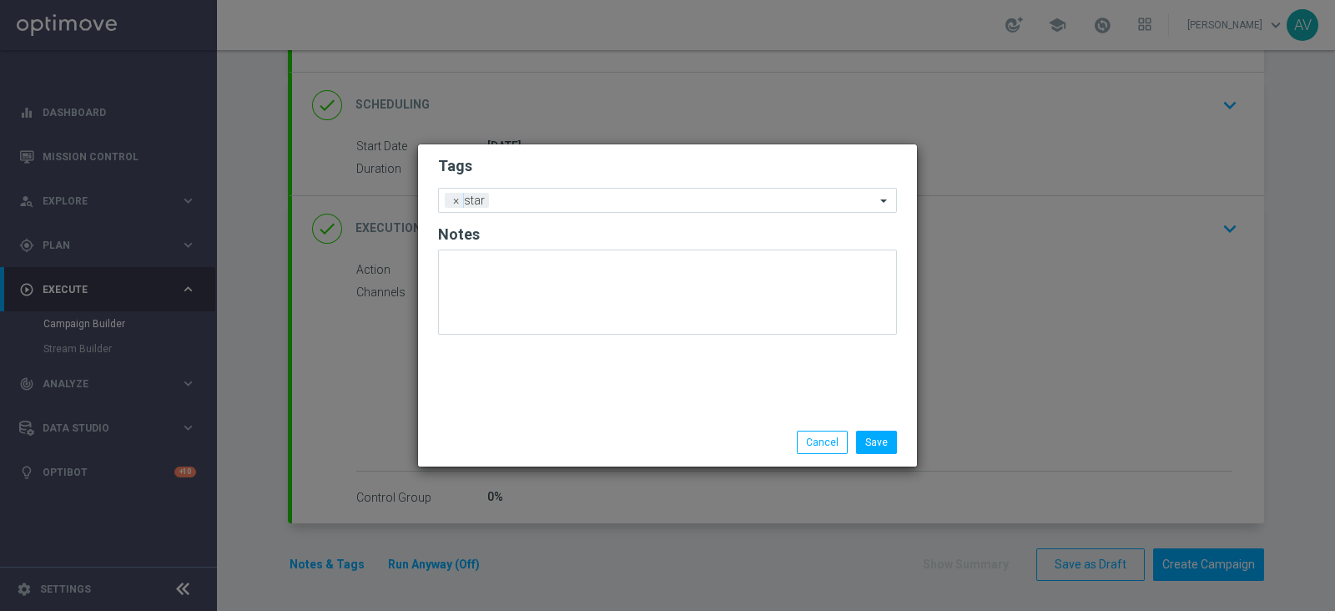
click at [679, 393] on div "Tags Add a new tag × star Notes" at bounding box center [667, 281] width 499 height 274
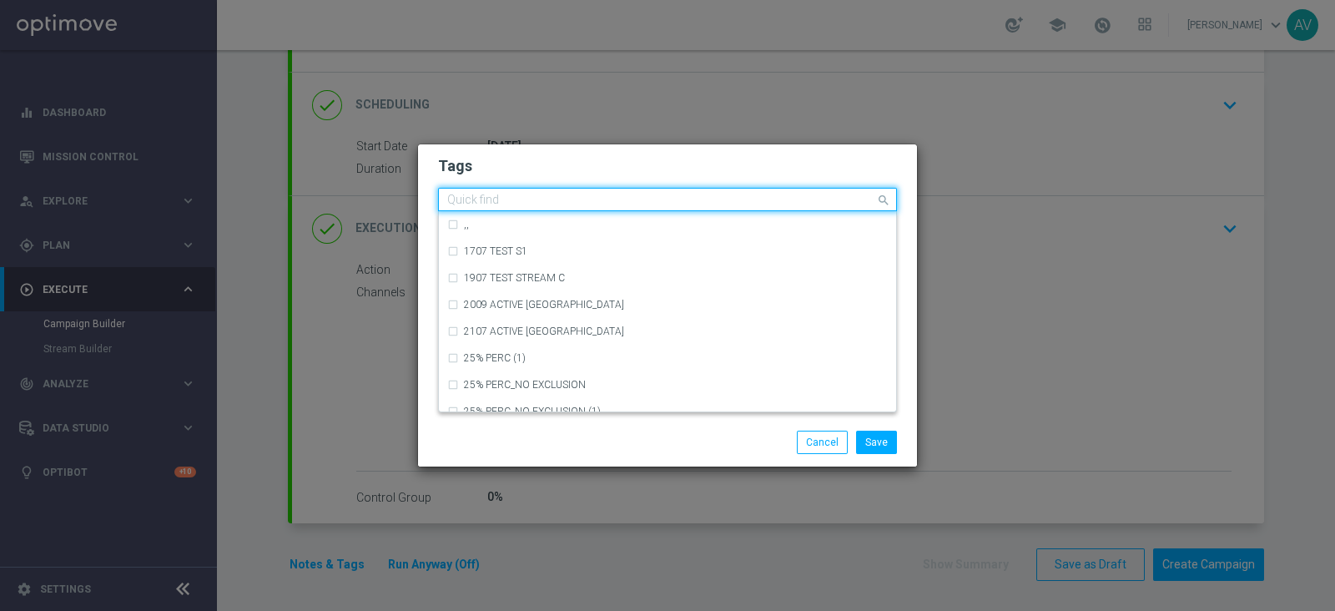
click at [587, 193] on div "Quick find × star" at bounding box center [657, 199] width 436 height 21
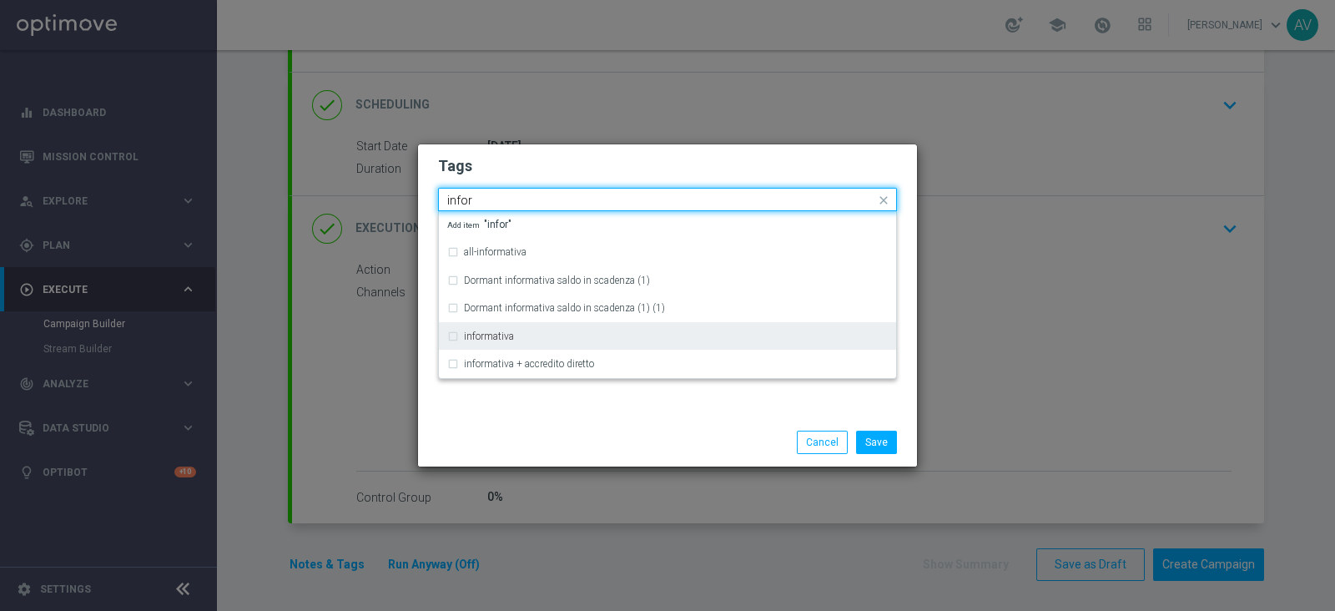
click at [508, 339] on label "informativa" at bounding box center [489, 336] width 50 height 10
type input "infor"
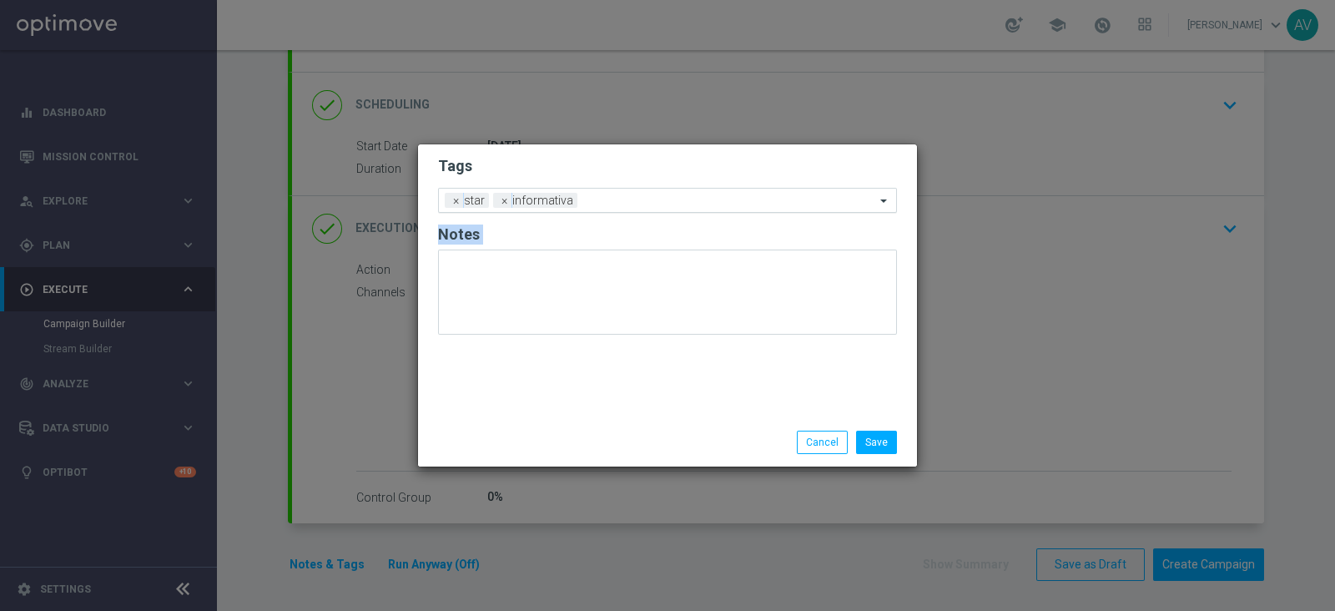
drag, startPoint x: 588, startPoint y: 427, endPoint x: 621, endPoint y: 198, distance: 231.8
click at [621, 198] on div "Tags Add a new tag × star × informativa Notes Save Cancel" at bounding box center [667, 305] width 499 height 322
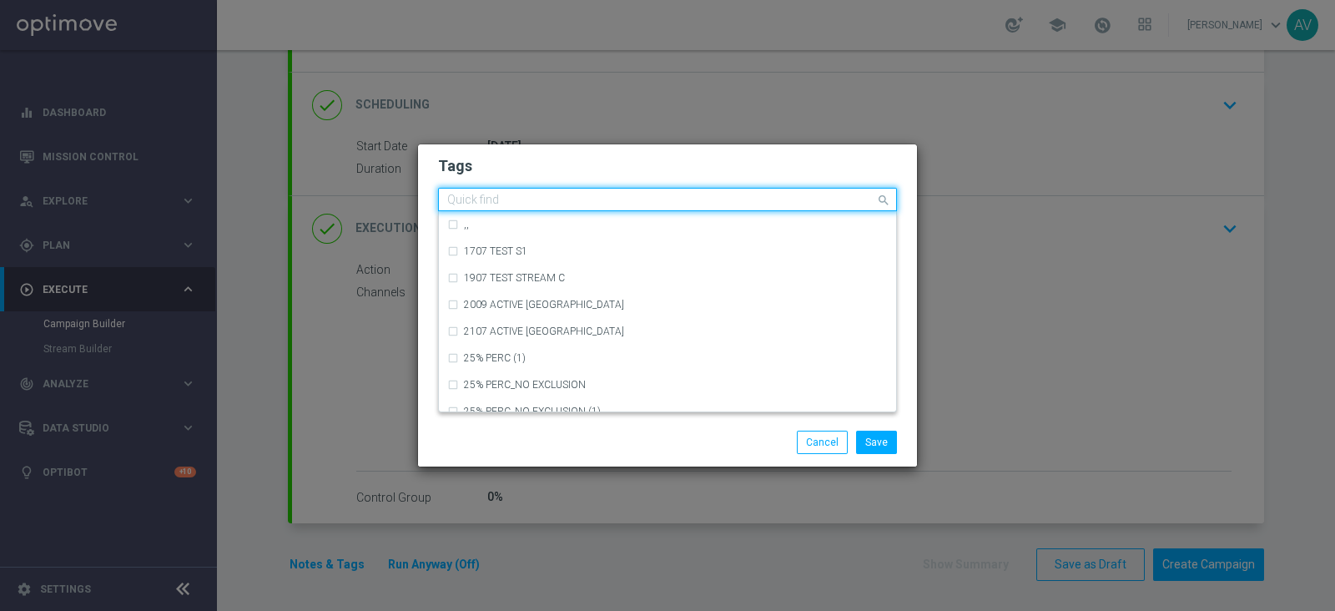
click at [621, 198] on input "text" at bounding box center [661, 201] width 428 height 14
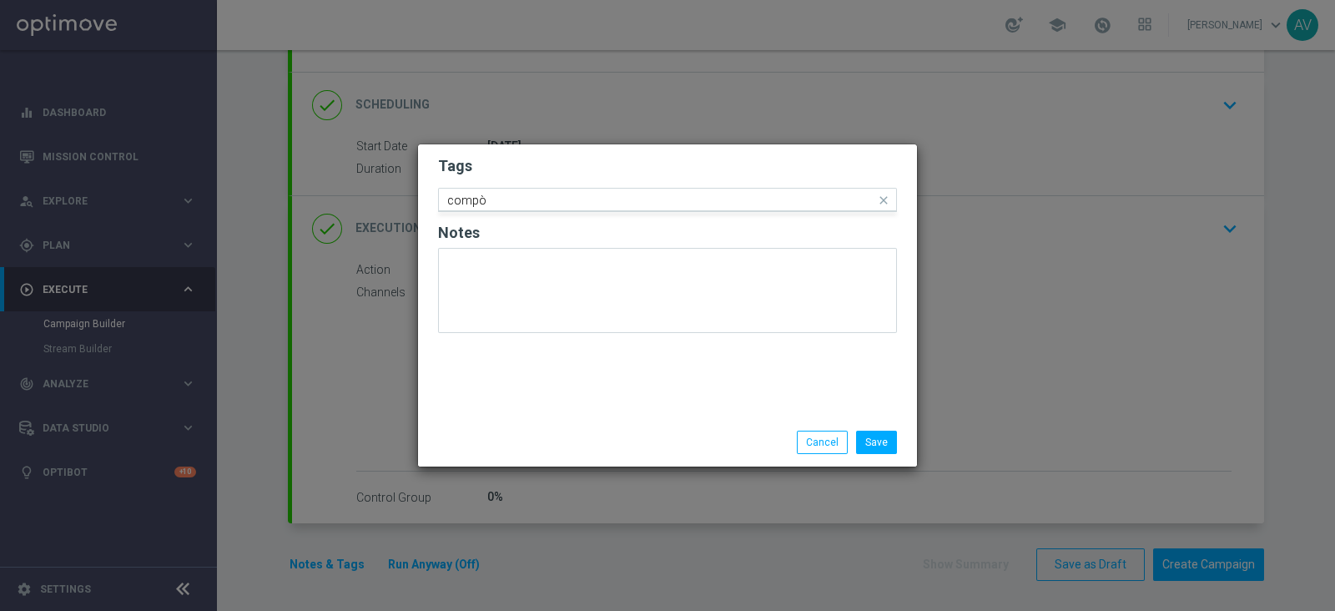
click at [591, 201] on input "compò" at bounding box center [661, 201] width 428 height 14
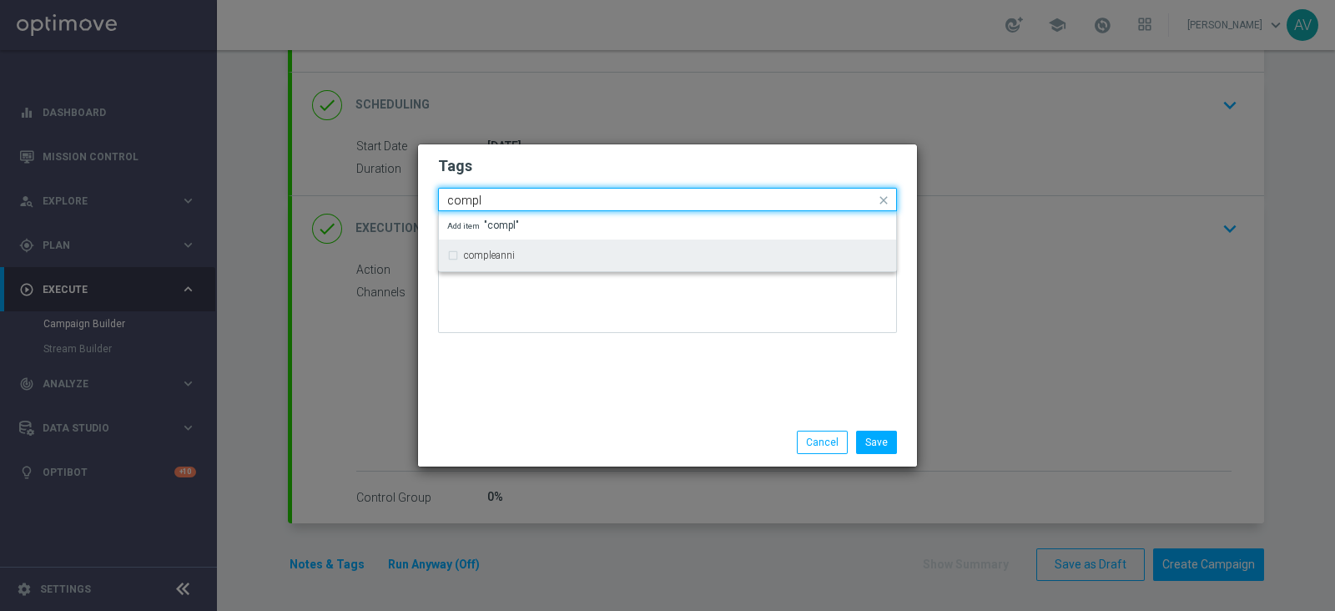
click at [501, 262] on div "compleanni" at bounding box center [667, 255] width 441 height 27
type input "compl"
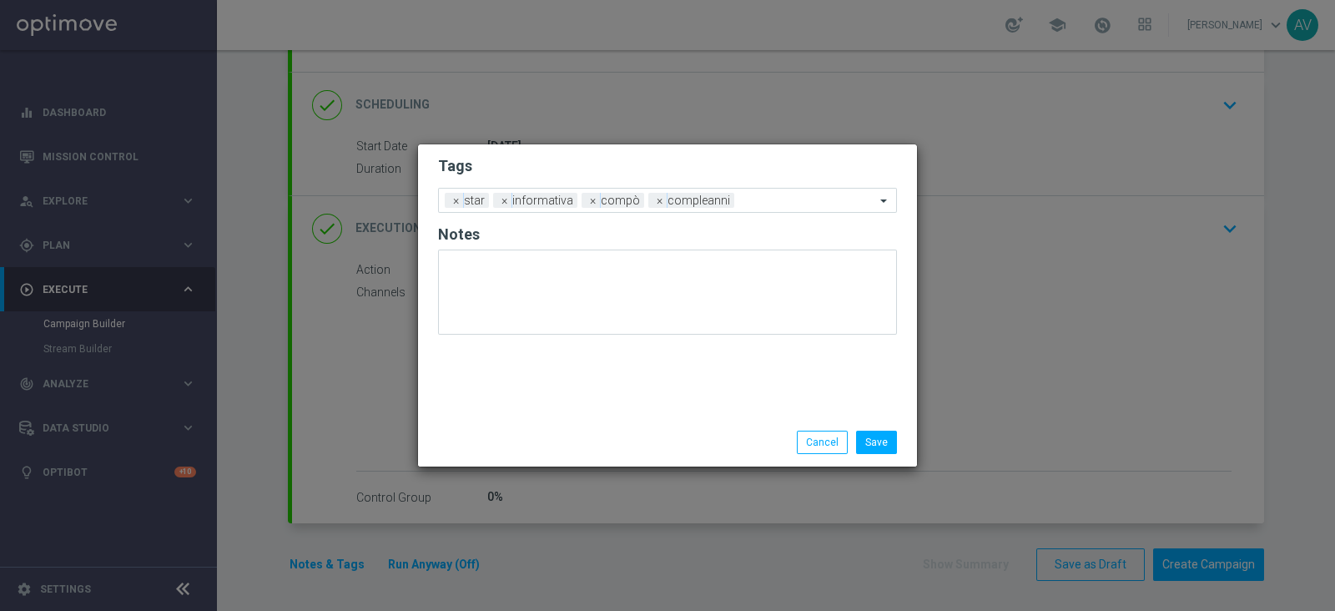
click at [601, 394] on div "Tags Add a new tag × star × informativa × compò × compleanni Notes" at bounding box center [667, 281] width 499 height 274
click at [589, 203] on span "×" at bounding box center [593, 200] width 15 height 15
click at [618, 418] on div "Save Cancel" at bounding box center [667, 442] width 499 height 48
click at [890, 437] on button "Save" at bounding box center [876, 442] width 41 height 23
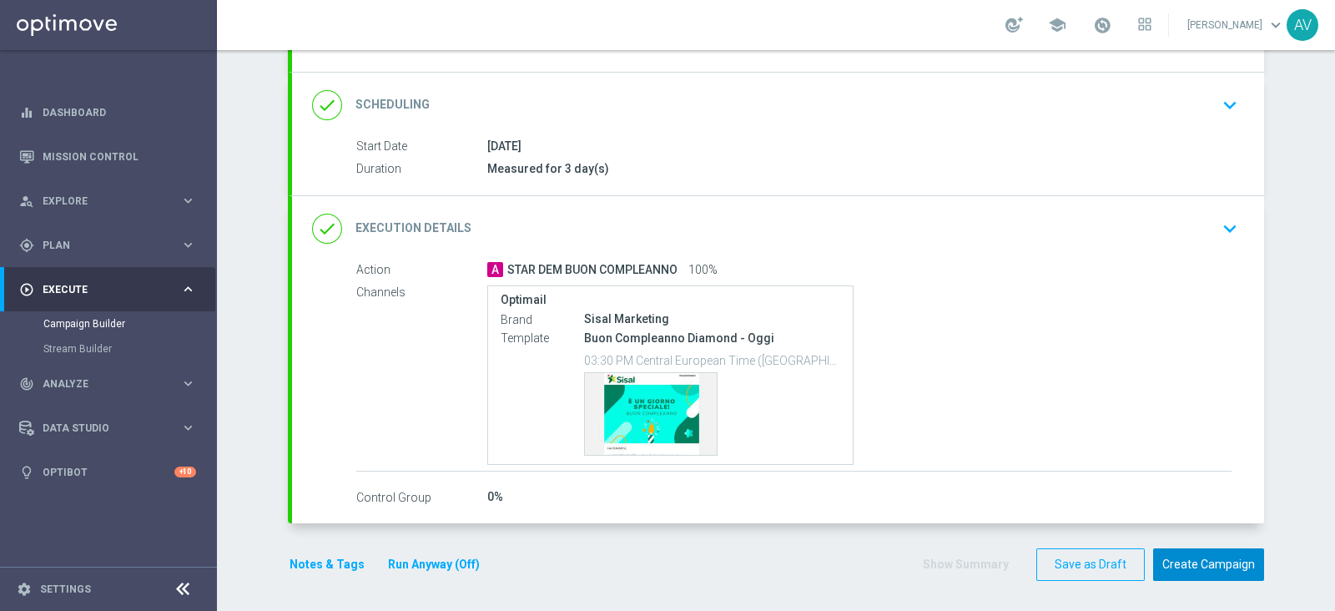
click at [1193, 549] on button "Create Campaign" at bounding box center [1208, 564] width 111 height 33
